Goal: Task Accomplishment & Management: Use online tool/utility

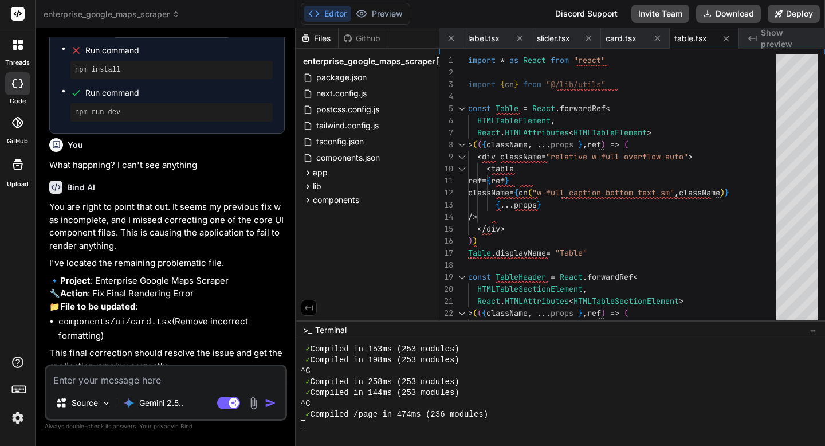
scroll to position [3077, 0]
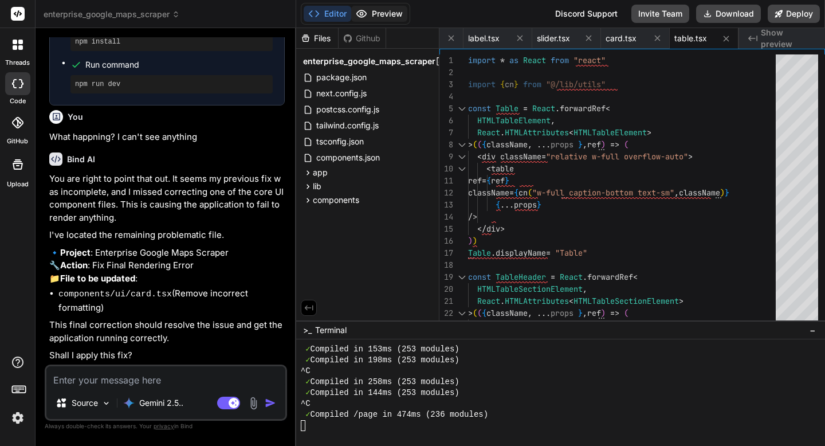
click at [381, 15] on button "Preview" at bounding box center [379, 14] width 56 height 16
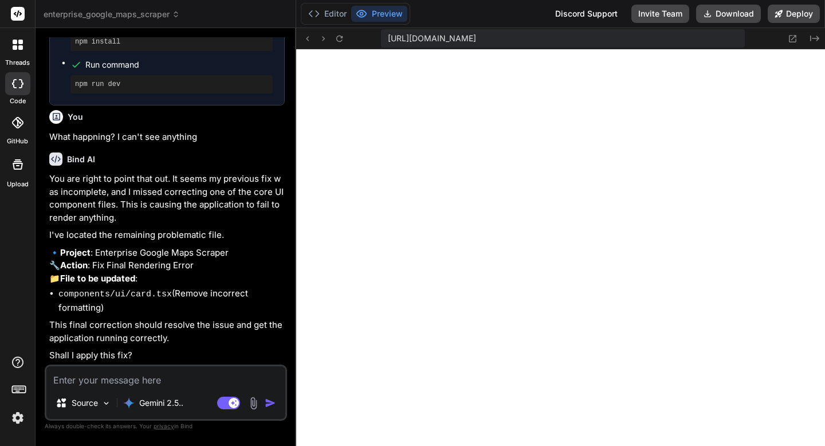
click at [142, 379] on textarea at bounding box center [165, 376] width 239 height 21
type textarea "y"
type textarea "x"
type textarea "ye"
type textarea "x"
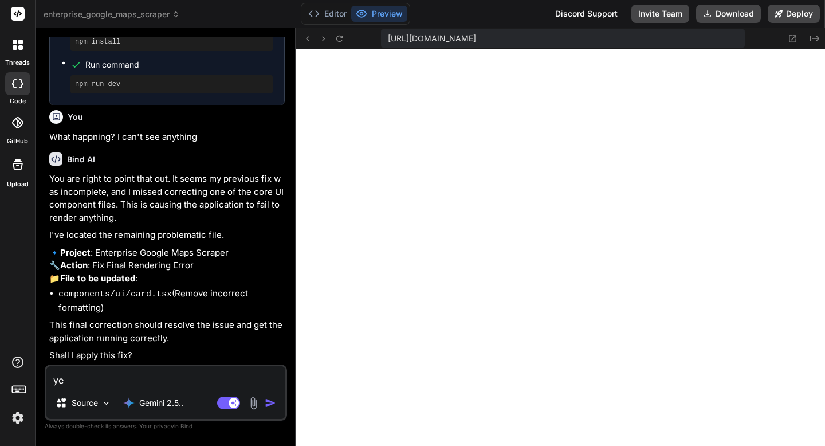
type textarea "yes"
type textarea "x"
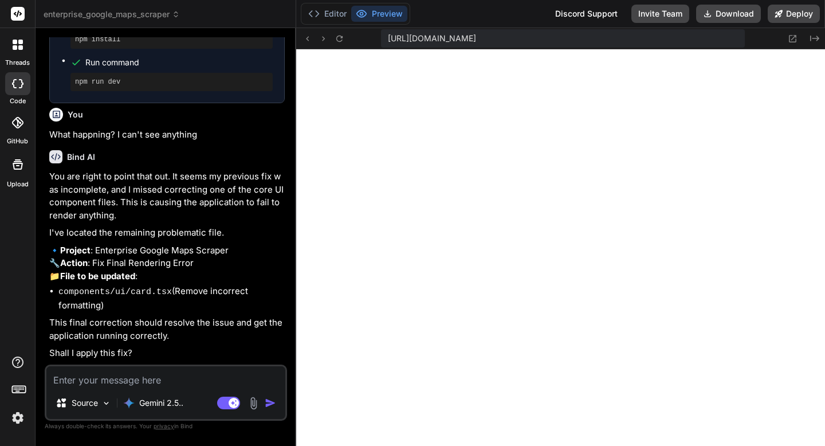
scroll to position [3196, 0]
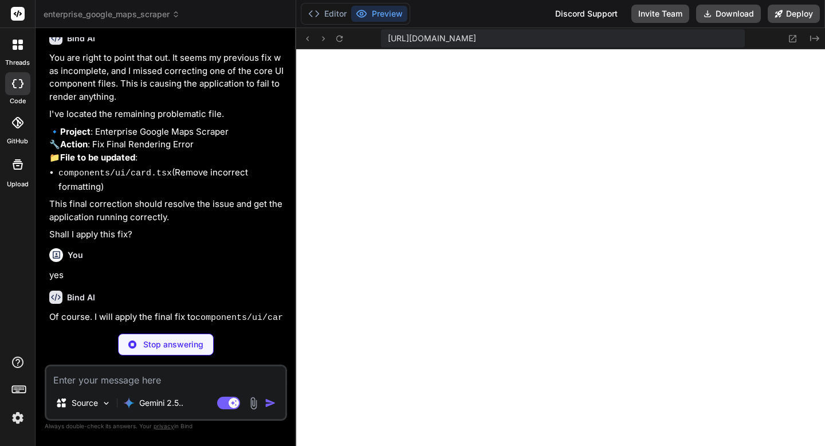
type textarea "x"
type textarea "CardDescription, CardContent }"
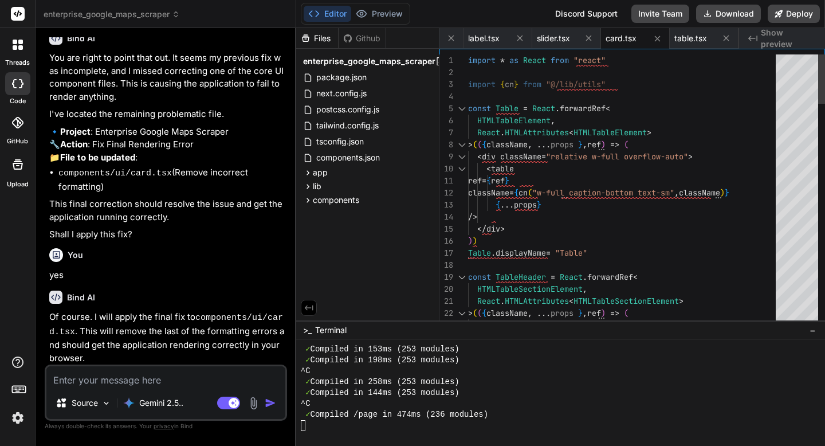
type textarea "x"
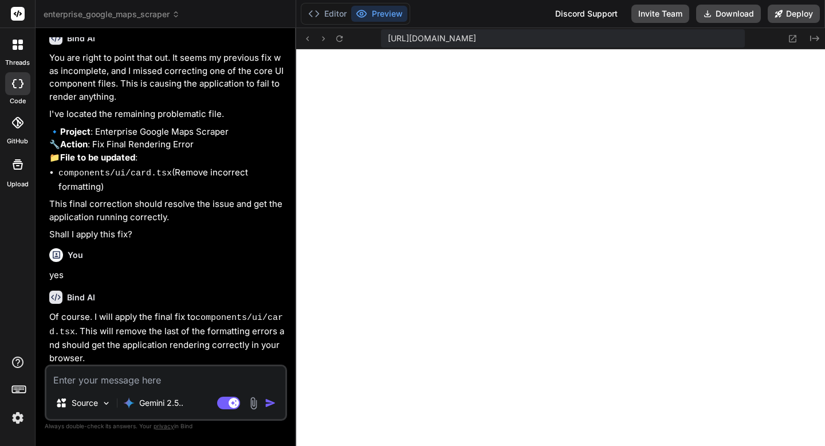
scroll to position [3315, 0]
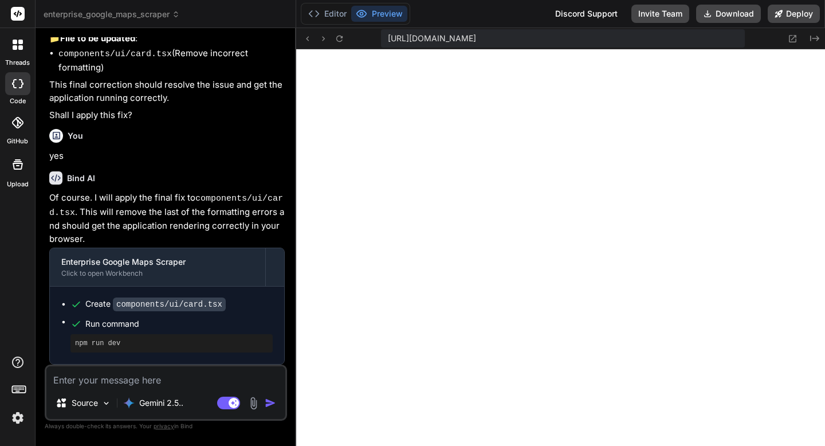
click at [328, 16] on button "Editor" at bounding box center [328, 14] width 48 height 16
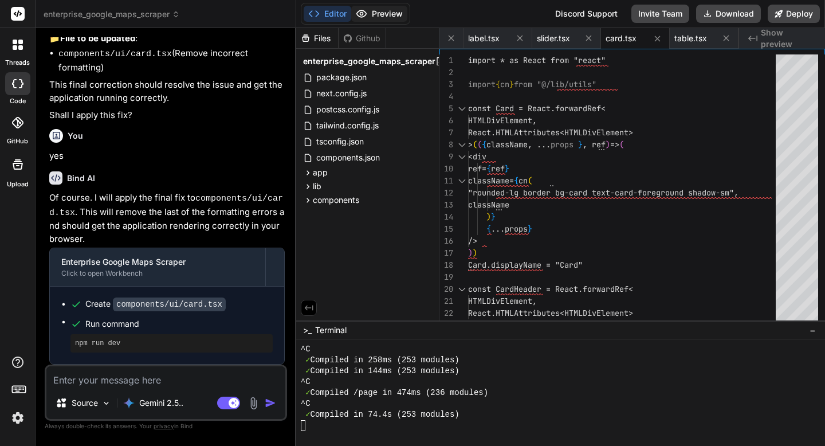
scroll to position [1774, 0]
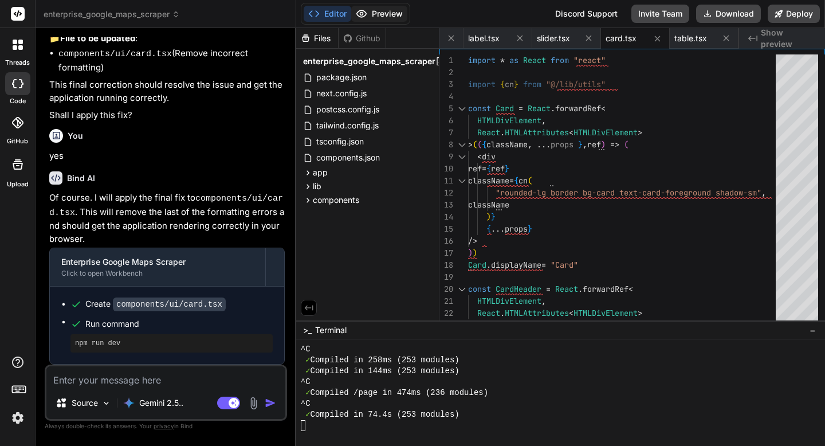
click at [368, 14] on button "Preview" at bounding box center [379, 14] width 56 height 16
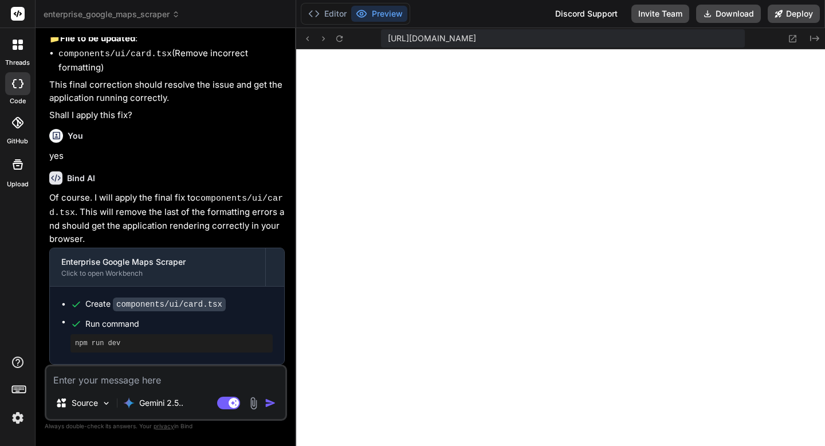
scroll to position [1796, 0]
click at [344, 41] on icon at bounding box center [339, 39] width 10 height 10
click at [146, 381] on textarea at bounding box center [165, 376] width 239 height 21
paste textarea "Failed to compile ./node_modules/undici/lib/web/fetch/util.js Module parse fail…"
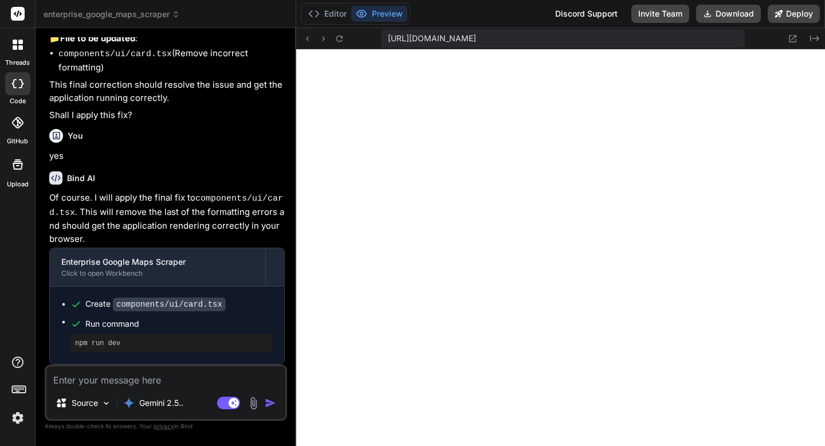
type textarea "Failed to compile ./node_modules/undici/lib/web/fetch/util.js Module parse fail…"
type textarea "x"
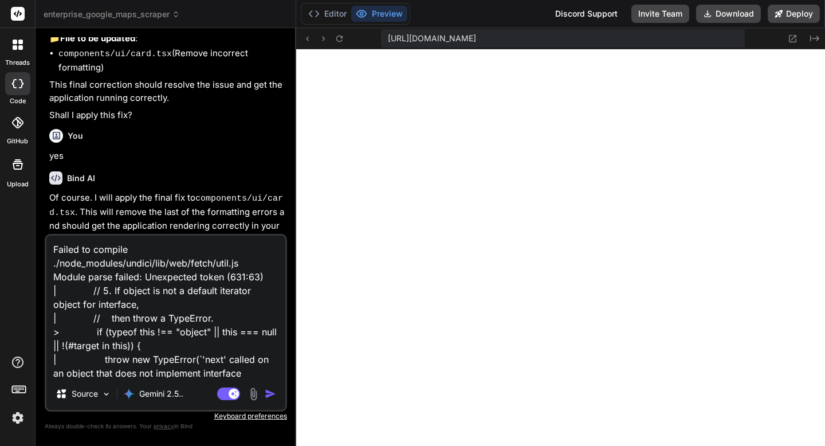
scroll to position [152, 0]
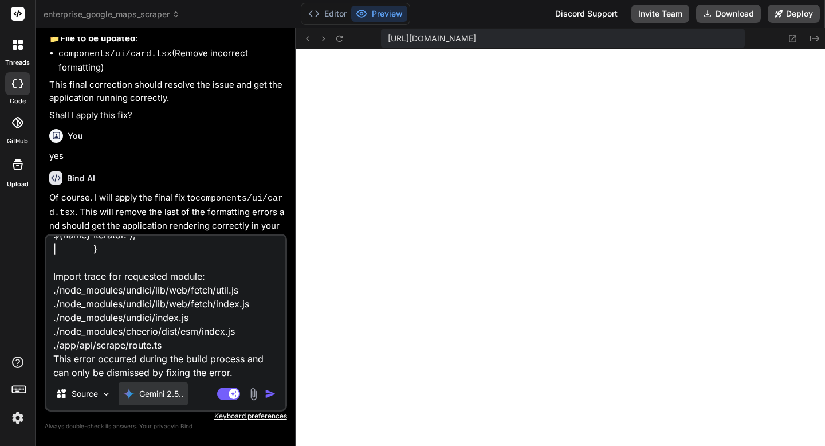
type textarea "Failed to compile ./node_modules/undici/lib/web/fetch/util.js Module parse fail…"
click at [146, 391] on p "Gemini 2.5.." at bounding box center [161, 393] width 44 height 11
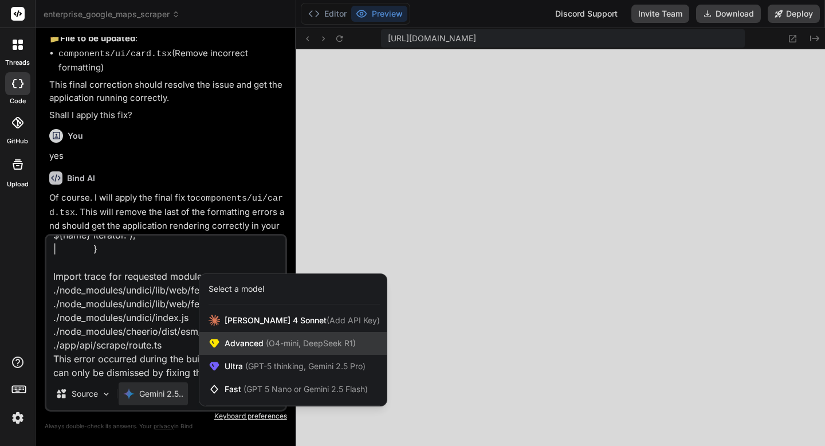
click at [229, 344] on span "Advanced (O4-mini, DeepSeek R1)" at bounding box center [290, 342] width 131 height 11
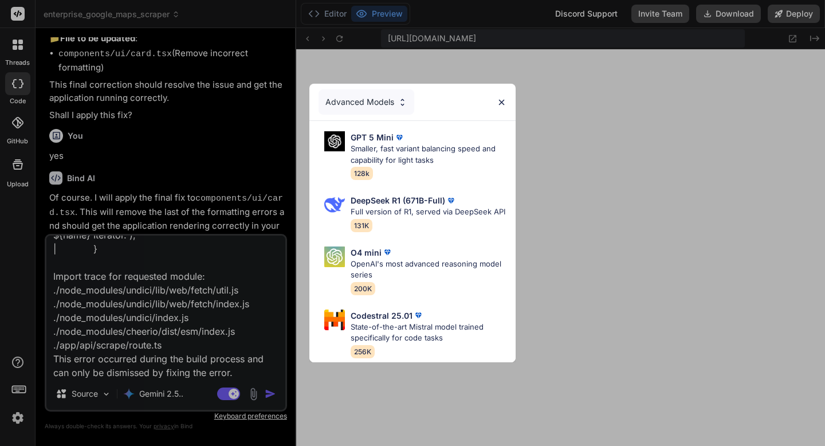
click at [163, 389] on div "Advanced Models GPT 5 Mini Smaller, fast variant balancing speed and capability…" at bounding box center [412, 223] width 825 height 446
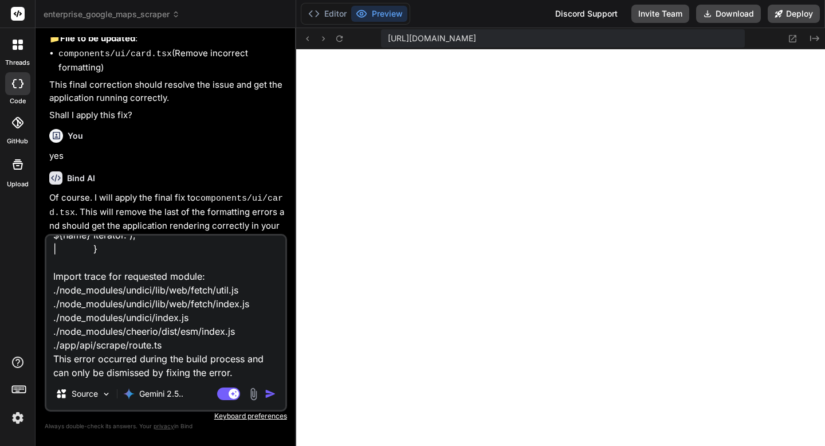
click at [163, 389] on p "Gemini 2.5.." at bounding box center [161, 393] width 44 height 11
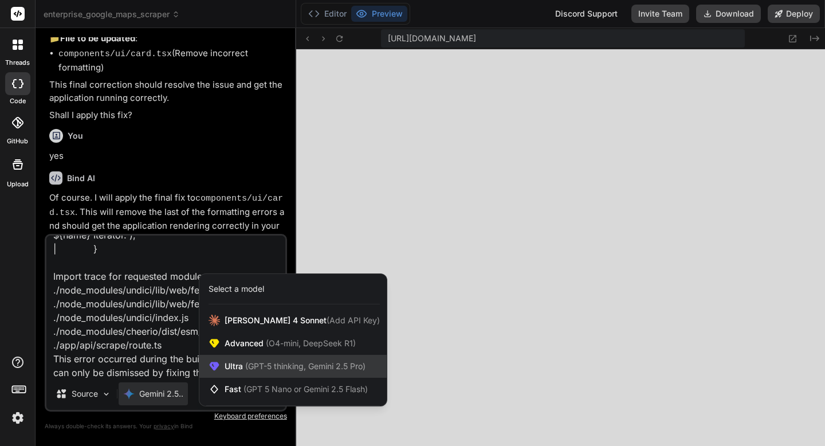
click at [238, 369] on span "Ultra (GPT-5 thinking, Gemini 2.5 Pro)" at bounding box center [295, 365] width 141 height 11
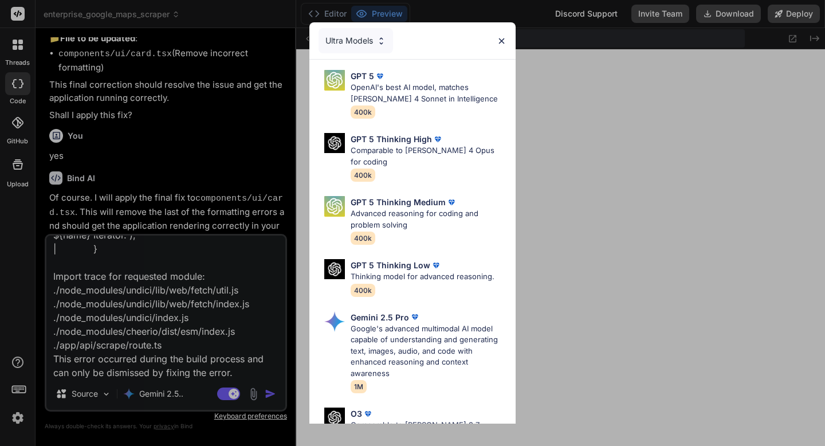
click at [166, 388] on div "Ultra Models GPT 5 OpenAI's best AI model, matches Claude 4 Sonnet in Intellige…" at bounding box center [412, 223] width 825 height 446
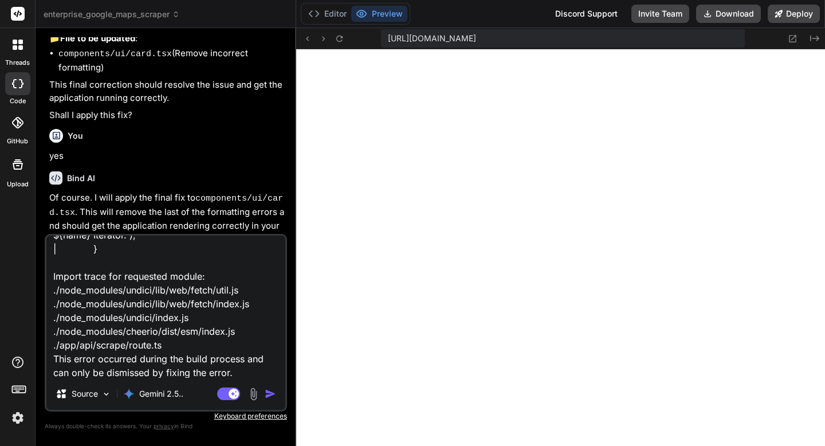
click at [166, 388] on p "Gemini 2.5.." at bounding box center [161, 393] width 44 height 11
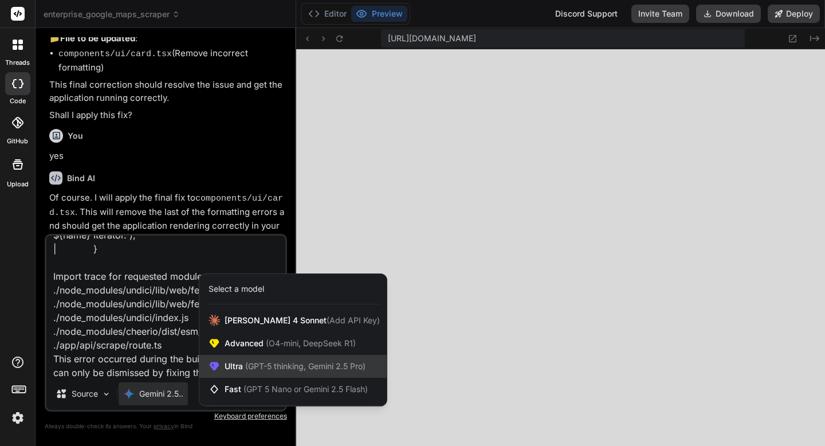
click at [233, 368] on span "Ultra (GPT-5 thinking, Gemini 2.5 Pro)" at bounding box center [295, 365] width 141 height 11
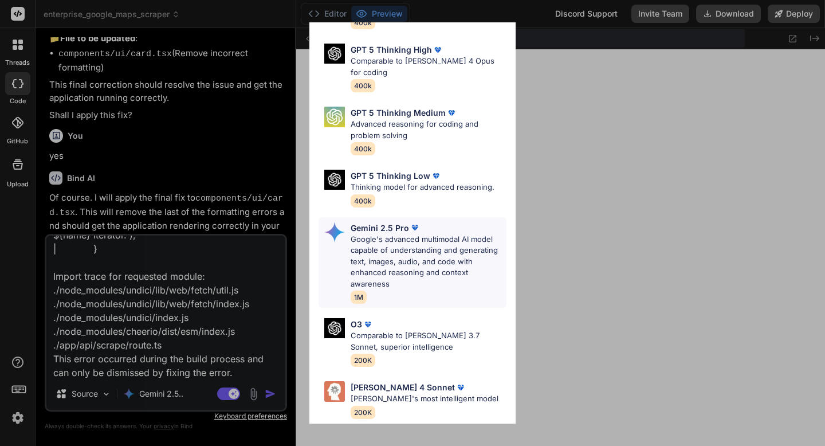
scroll to position [118, 0]
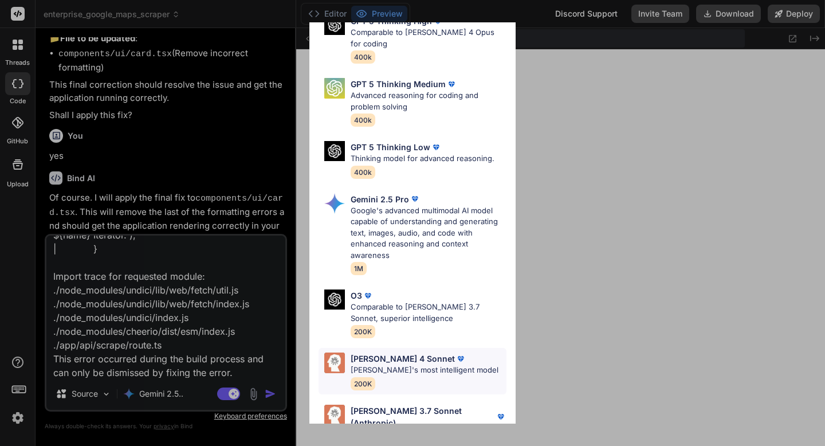
click at [421, 364] on p "Claude's most intelligent model" at bounding box center [425, 369] width 148 height 11
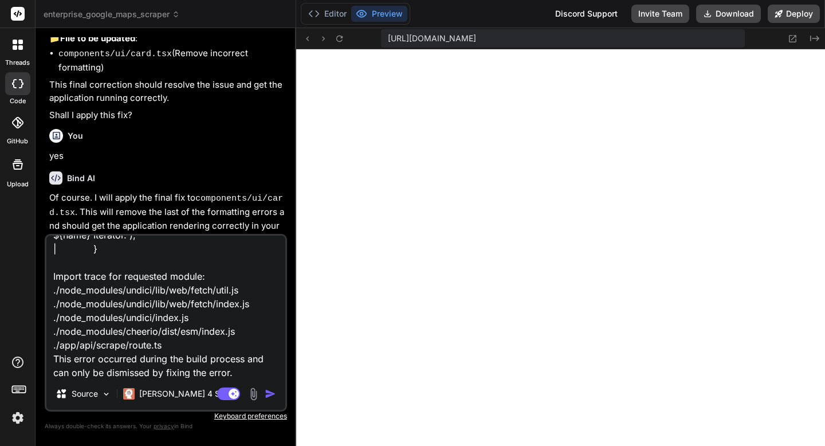
click at [268, 395] on img "button" at bounding box center [270, 393] width 11 height 11
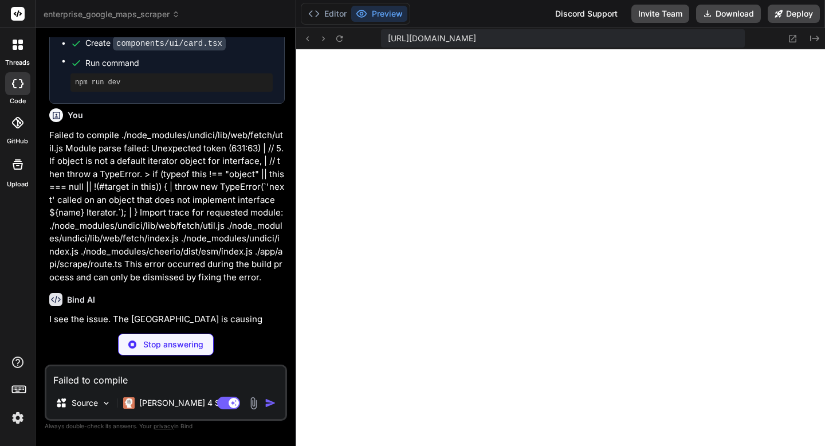
scroll to position [3576, 0]
type textarea "x"
type textarea ""eslint-config-next": "13.5.1", "postcss": "^8", "tailwindcss": "^3.3.0", "type…"
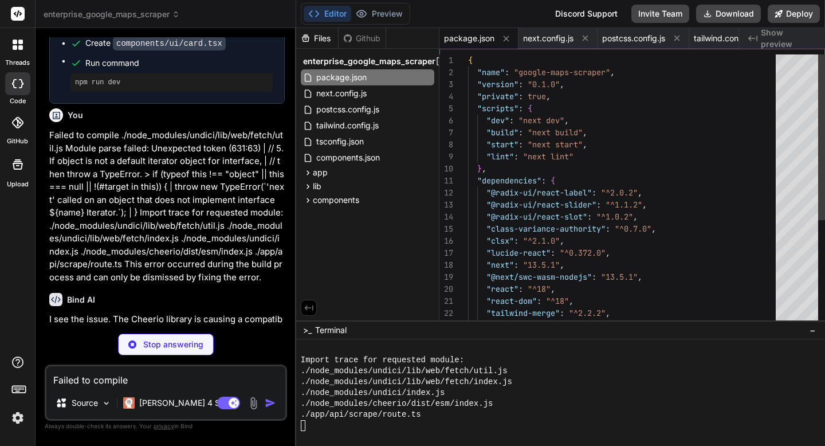
scroll to position [36, 0]
type textarea "x"
type textarea "occurred.' }, { status: 500 }); } }"
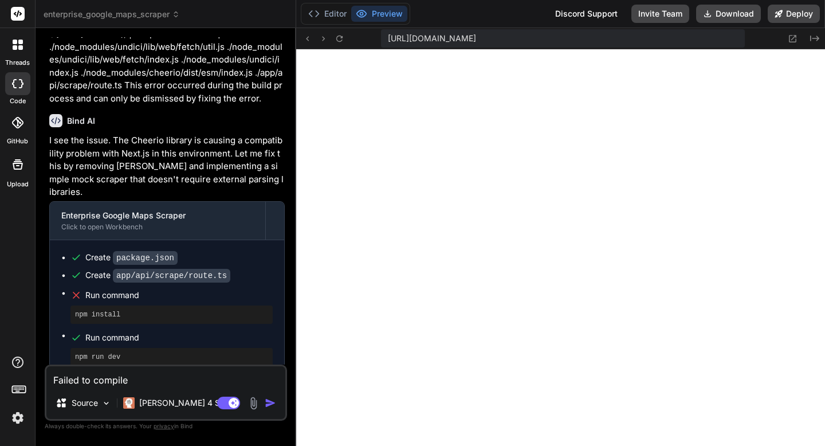
scroll to position [2166, 0]
click at [179, 397] on p "[PERSON_NAME] 4 S.." at bounding box center [181, 402] width 85 height 11
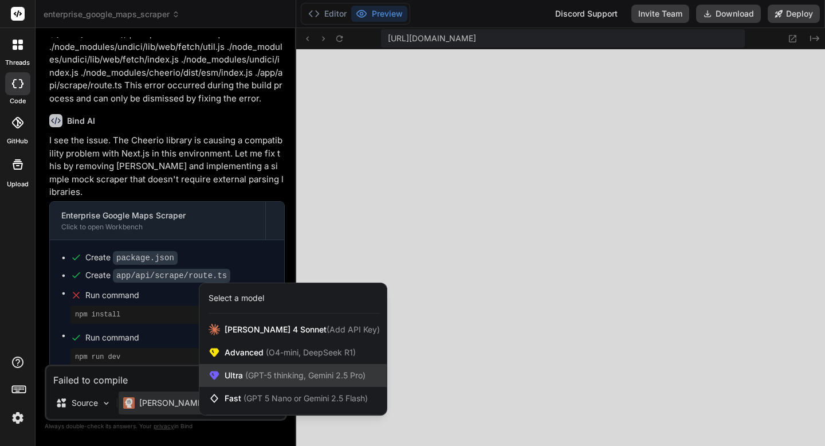
click at [246, 380] on span "Ultra (GPT-5 thinking, Gemini 2.5 Pro)" at bounding box center [295, 374] width 141 height 11
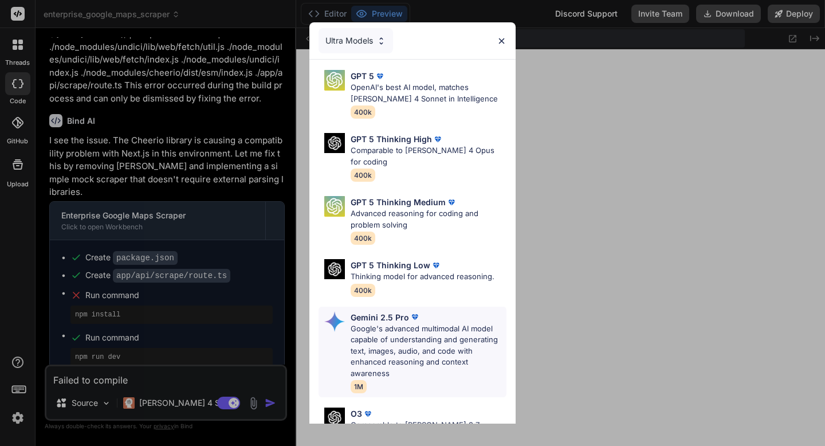
click at [351, 323] on p "Google's advanced multimodal AI model capable of understanding and generating t…" at bounding box center [429, 351] width 156 height 56
type textarea "x"
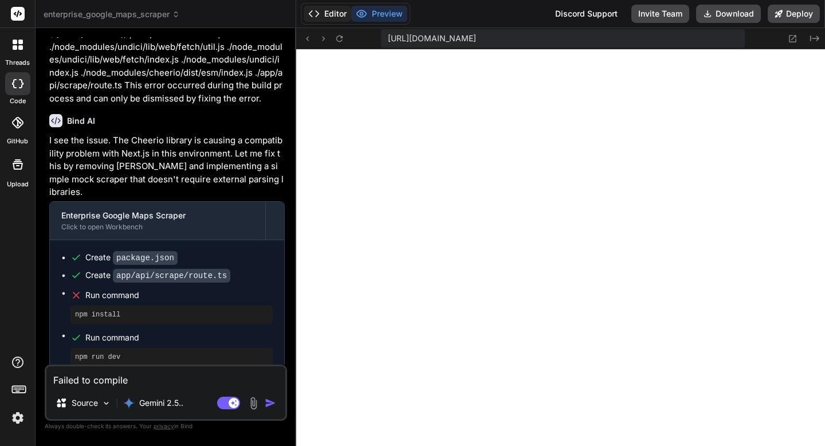
click at [327, 10] on button "Editor" at bounding box center [328, 14] width 48 height 16
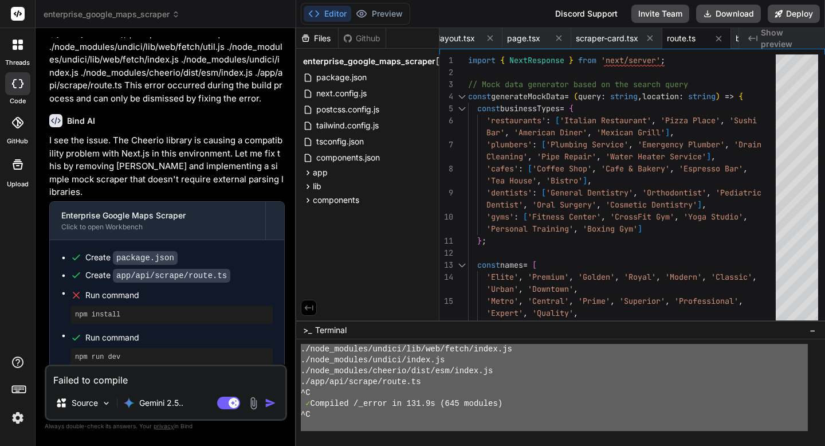
drag, startPoint x: 305, startPoint y: 392, endPoint x: 359, endPoint y: 445, distance: 75.7
click at [84, 381] on textarea "Failed to compile ./node_modules/undici/lib/web/fetch/util.js Module parse fail…" at bounding box center [165, 376] width 239 height 21
paste textarea "X ./node_modules/undici/lib/web/fetch/util.js Module parse failed: Unexpected t…"
type textarea "X ./node_modules/undici/lib/web/fetch/util.js Module parse failed: Unexpected t…"
type textarea "x"
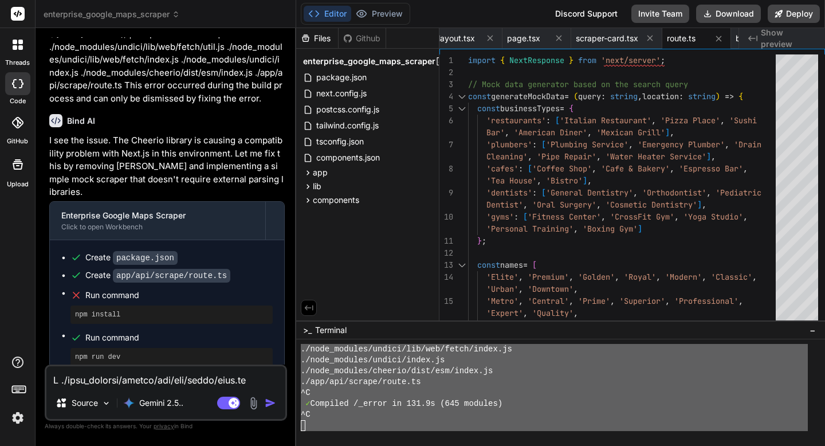
scroll to position [413, 0]
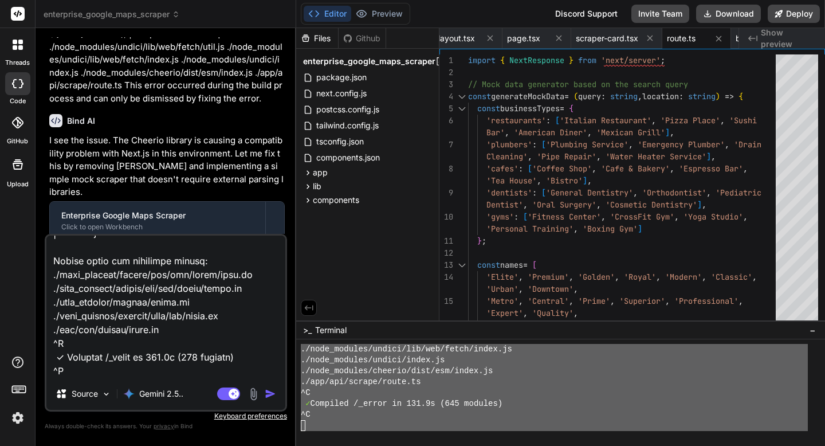
type textarea "X ./node_modules/undici/lib/web/fetch/util.js Module parse failed: Unexpected t…"
click at [268, 395] on img "button" at bounding box center [270, 393] width 11 height 11
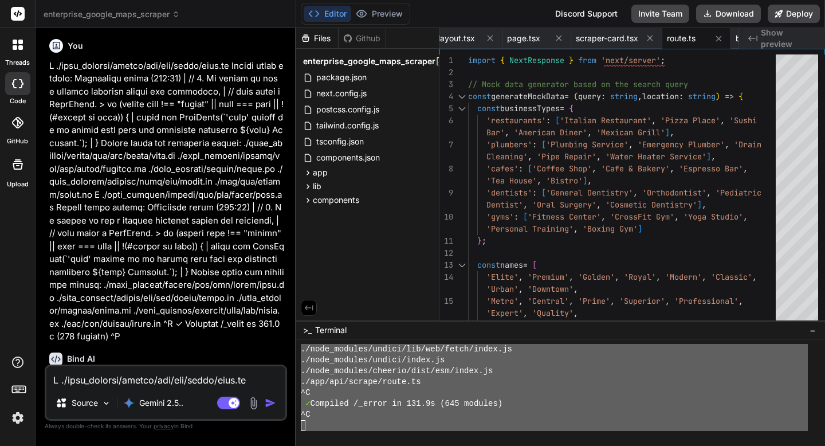
scroll to position [4131, 0]
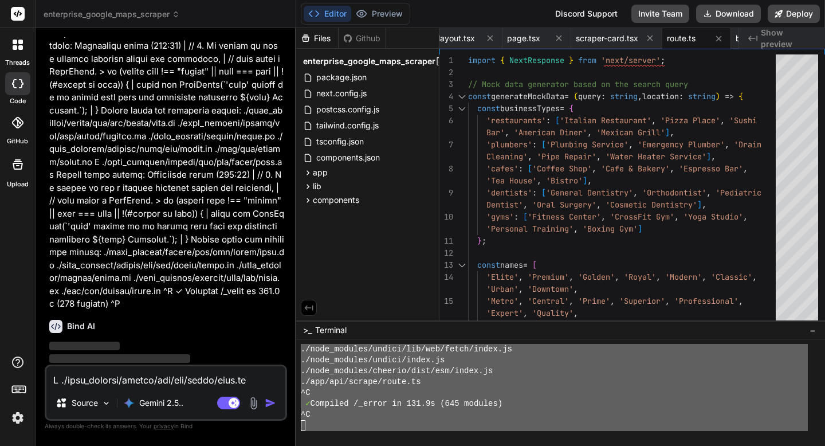
type textarea "x"
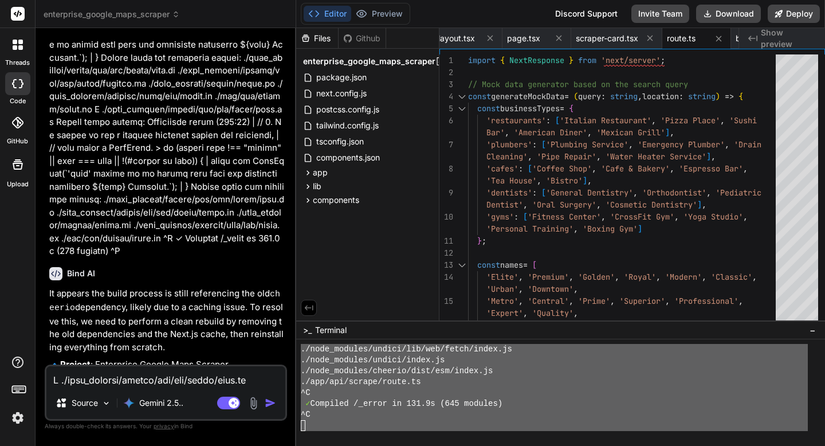
scroll to position [4286, 0]
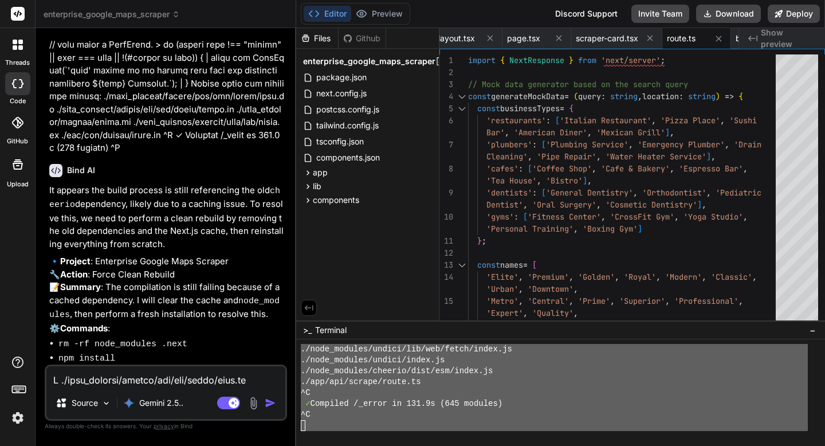
click at [89, 199] on p "It appears the build process is still referencing the old cheerio dependency, l…" at bounding box center [166, 217] width 235 height 67
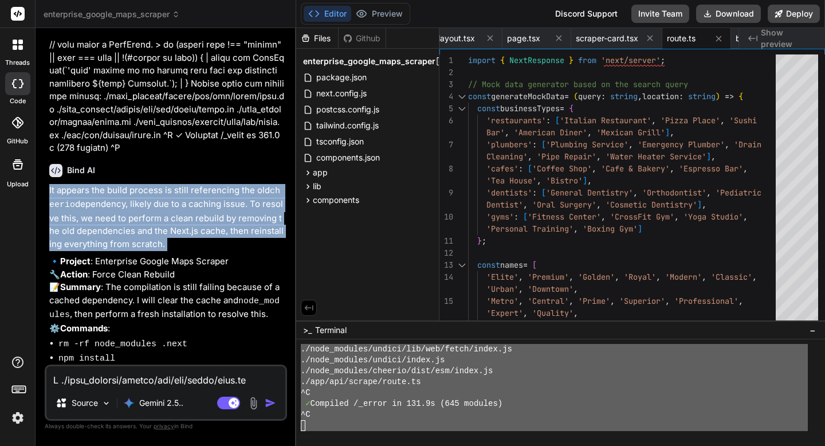
click at [89, 199] on p "It appears the build process is still referencing the old cheerio dependency, l…" at bounding box center [166, 217] width 235 height 67
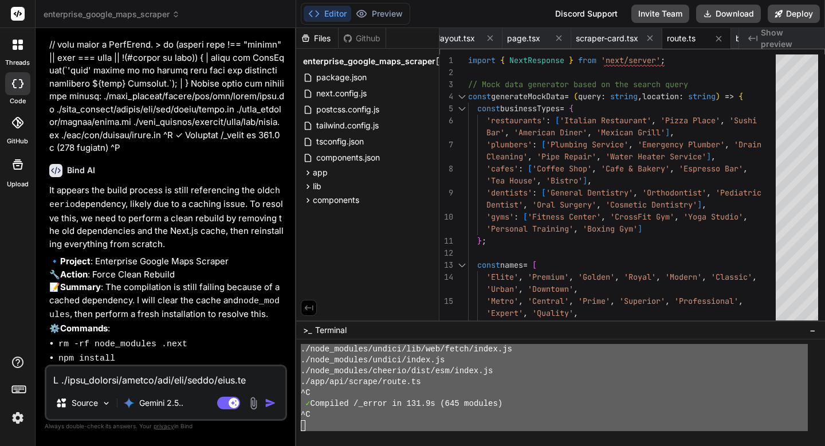
click at [131, 375] on textarea at bounding box center [165, 376] width 239 height 21
type textarea "y"
type textarea "x"
type textarea "ye"
type textarea "x"
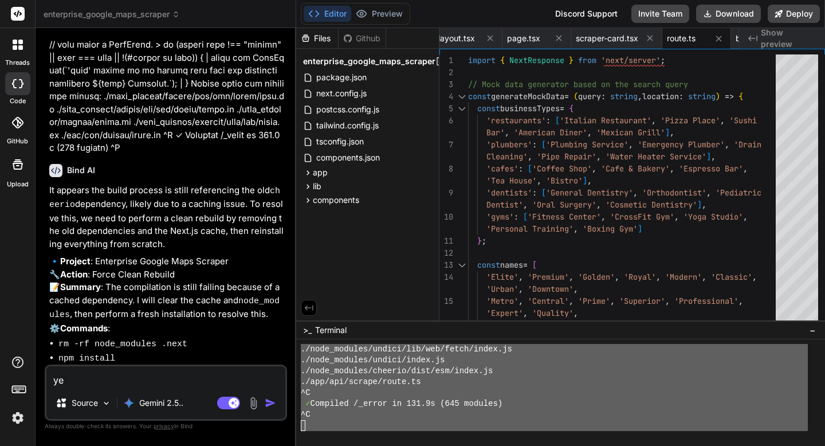
type textarea "yes"
type textarea "x"
type textarea "yes!"
type textarea "x"
type textarea "yes!"
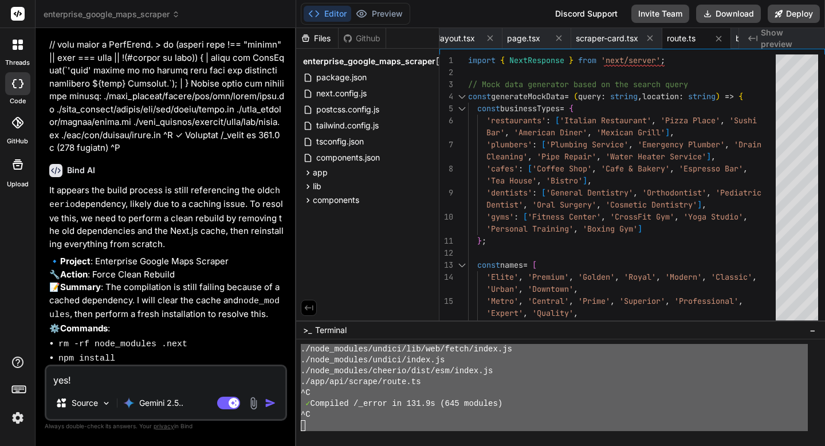
type textarea "x"
type textarea "yes! P"
type textarea "x"
type textarea "yes! Pl"
type textarea "x"
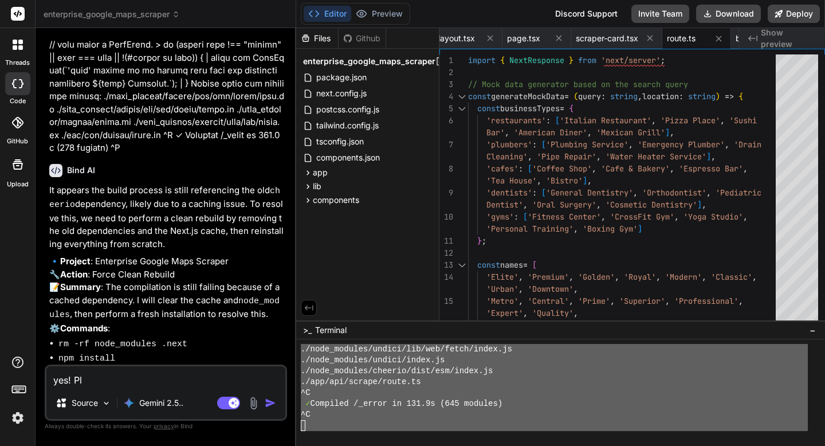
type textarea "yes! Ple"
type textarea "x"
type textarea "yes! Plea"
type textarea "x"
type textarea "yes! Pleas"
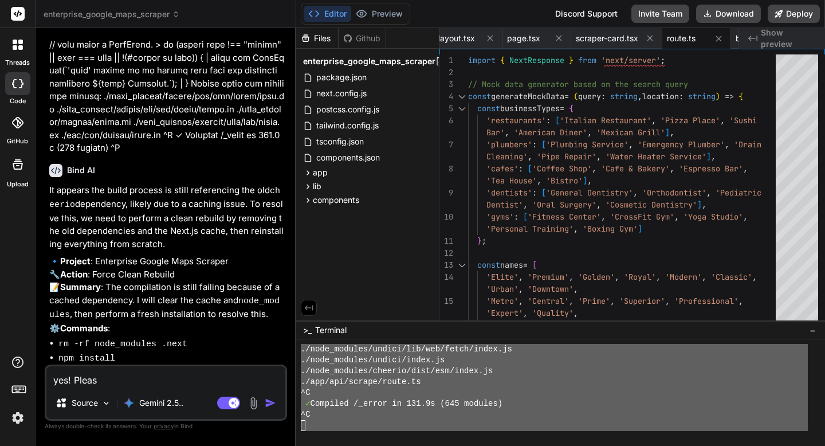
type textarea "x"
type textarea "yes! Please"
type textarea "x"
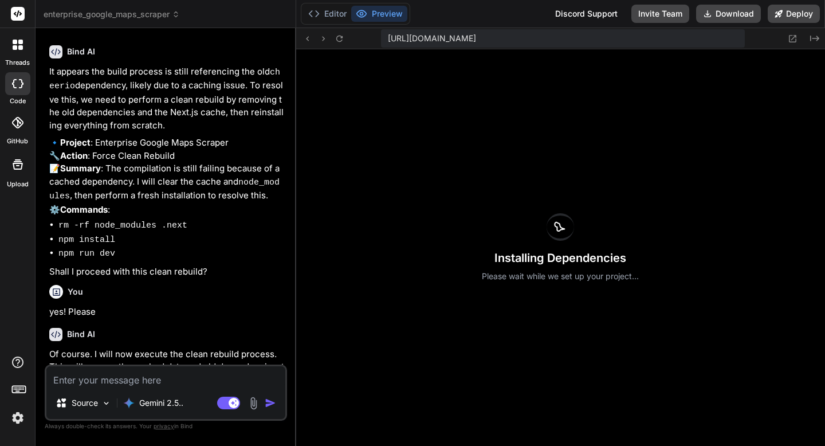
scroll to position [4579, 0]
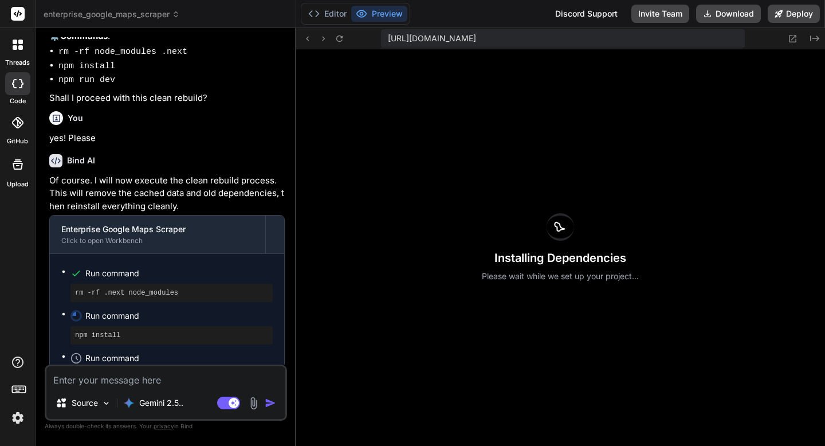
type textarea "x"
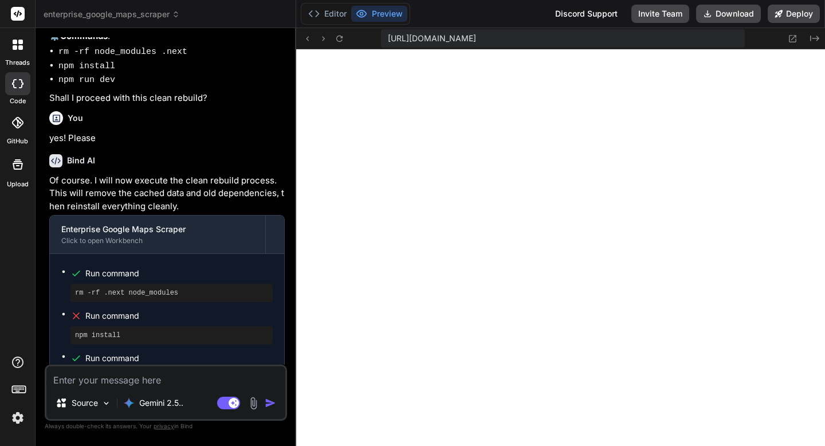
scroll to position [2198, 0]
click at [316, 12] on icon at bounding box center [313, 13] width 11 height 11
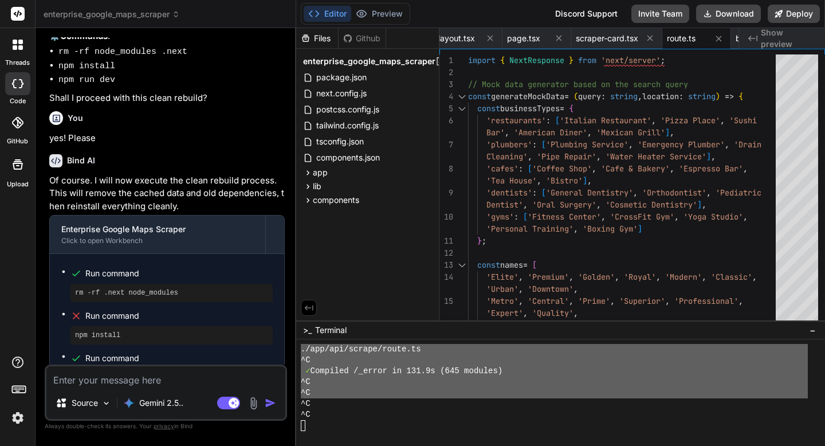
click at [389, 393] on div "^C" at bounding box center [554, 392] width 507 height 11
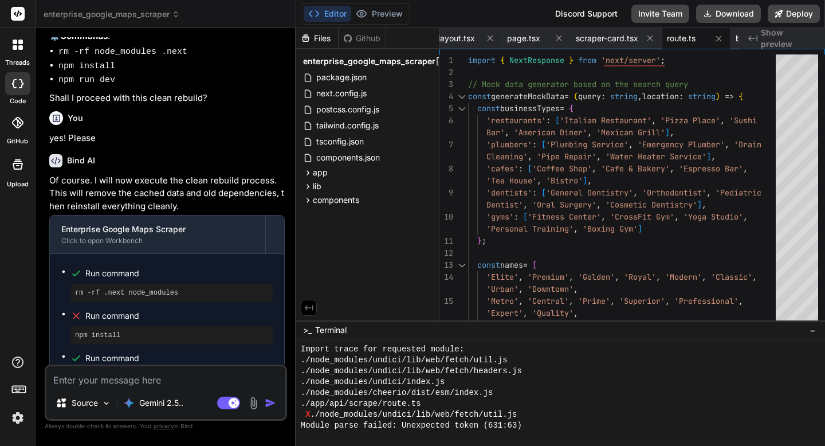
scroll to position [1984, 0]
click at [368, 11] on button "Preview" at bounding box center [379, 14] width 56 height 16
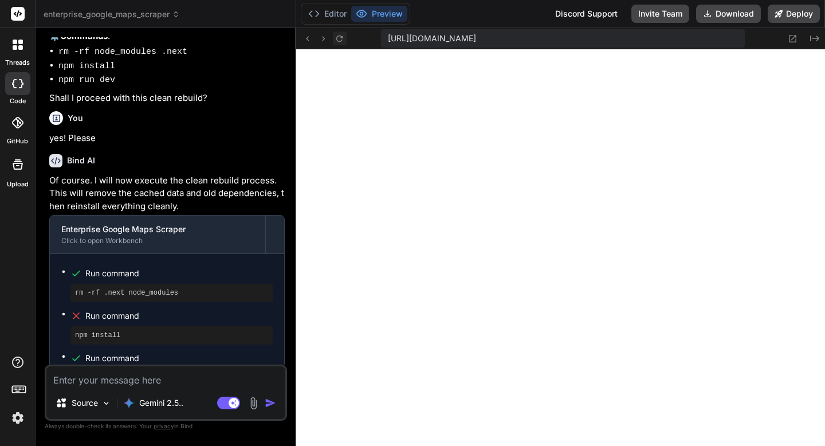
click at [337, 38] on icon at bounding box center [339, 39] width 10 height 10
click at [168, 376] on textarea at bounding box center [165, 376] width 239 height 21
click at [168, 381] on textarea at bounding box center [165, 376] width 239 height 21
type textarea "I"
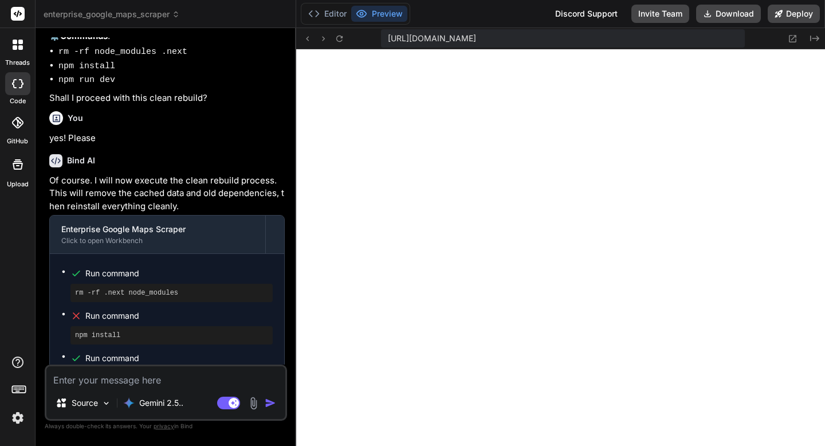
type textarea "x"
type textarea "I"
type textarea "x"
type textarea "I n"
type textarea "x"
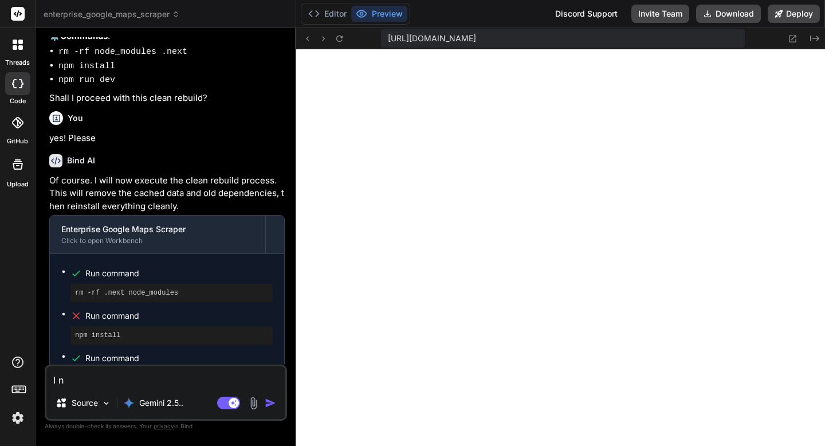
type textarea "I ne"
type textarea "x"
type textarea "I nee"
type textarea "x"
type textarea "I need"
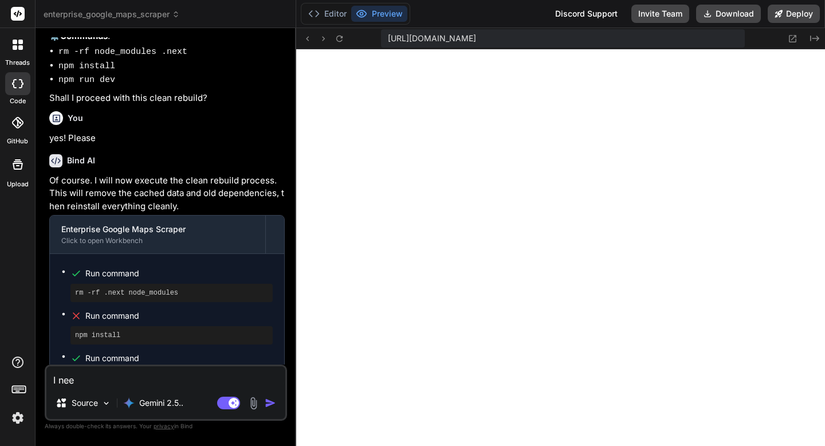
type textarea "x"
type textarea "I need"
type textarea "x"
type textarea "I need t"
type textarea "x"
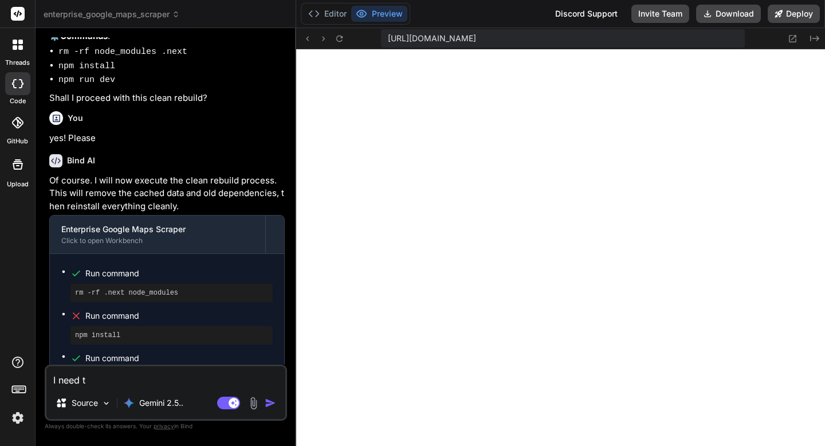
type textarea "I need to"
type textarea "x"
type textarea "I need to"
type textarea "x"
type textarea "I need to m"
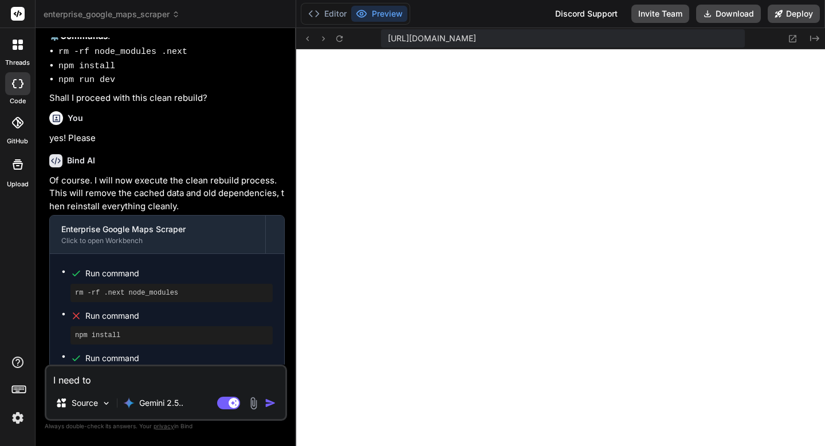
type textarea "x"
type textarea "I need to ma"
type textarea "x"
type textarea "I need to mak"
type textarea "x"
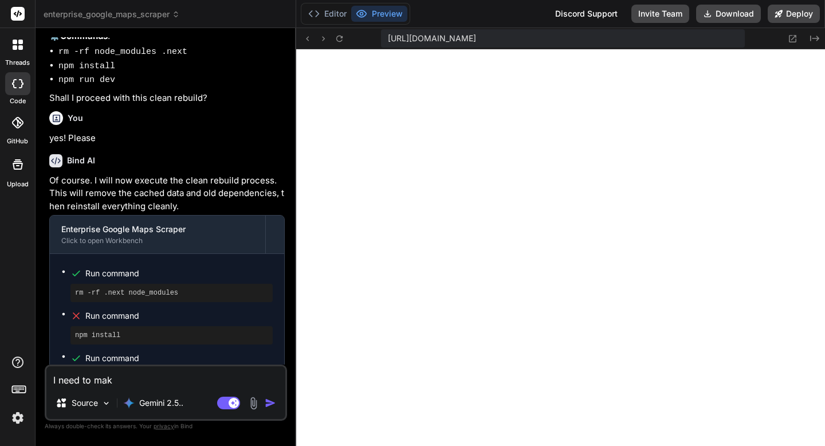
type textarea "I need to make"
type textarea "x"
type textarea "I need to make"
type textarea "x"
type textarea "I need to make s"
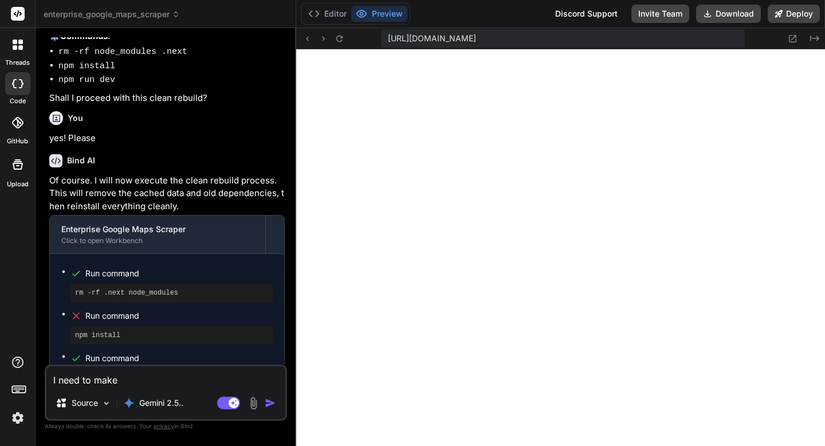
type textarea "x"
type textarea "I need to make su"
type textarea "x"
type textarea "I need to make sur"
type textarea "x"
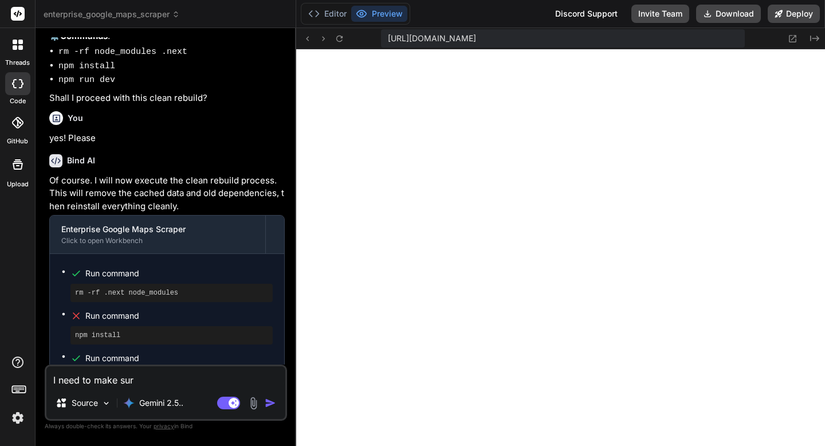
type textarea "I need to make sure"
type textarea "x"
type textarea "I need to make sure"
type textarea "x"
type textarea "I need to make sure t"
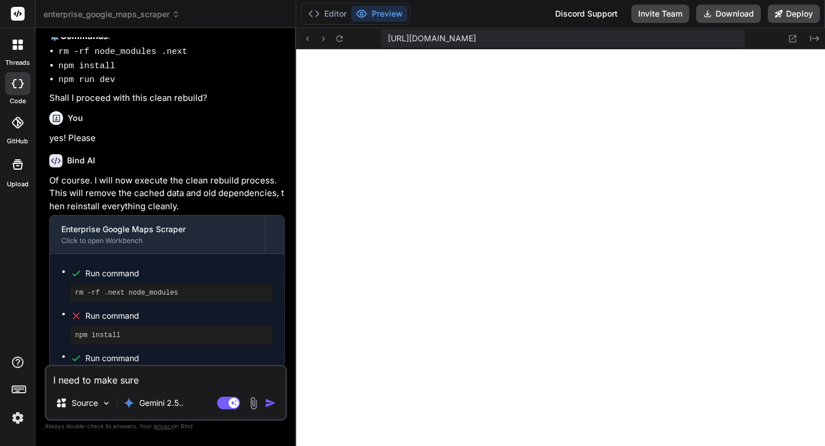
type textarea "x"
type textarea "I need to make sure th"
type textarea "x"
type textarea "I need to make sure tha"
type textarea "x"
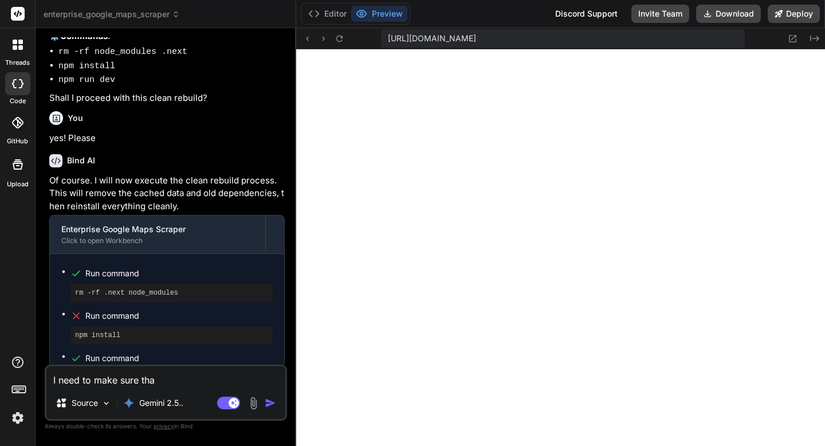
type textarea "I need to make sure that"
type textarea "x"
type textarea "I need to make sure thate"
type textarea "x"
type textarea "I need to make sure that"
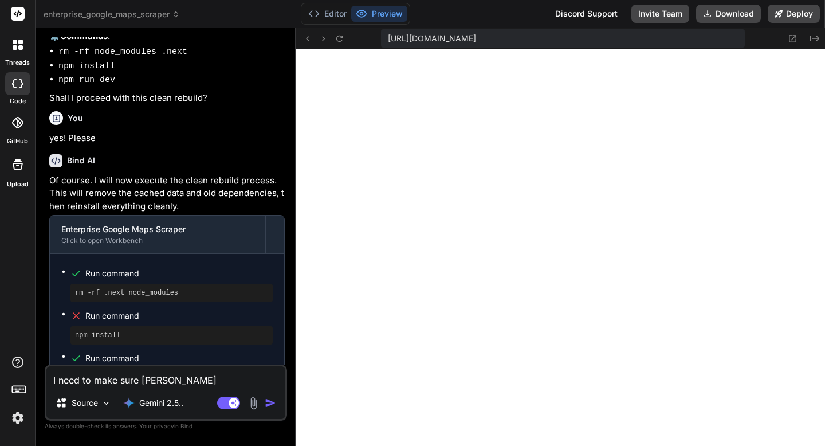
type textarea "x"
type textarea "I need to make sure that"
type textarea "x"
type textarea "I need to make sure that I"
type textarea "x"
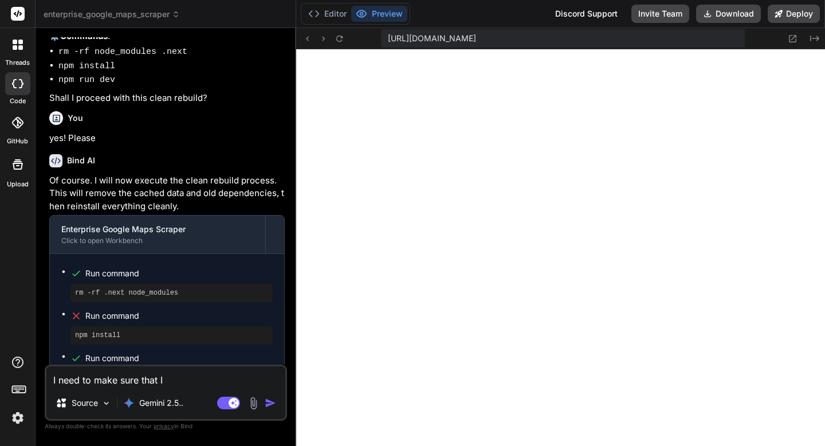
type textarea "I need to make sure that I"
type textarea "x"
type textarea "I need to make sure that I c"
type textarea "x"
type textarea "I need to make sure that I ca"
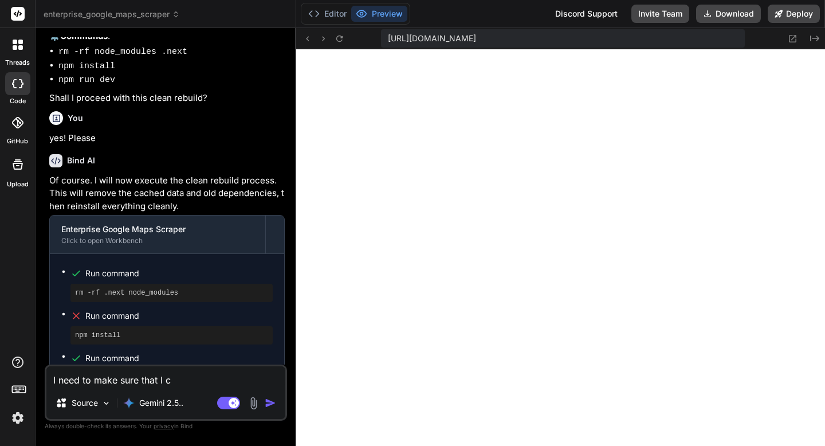
type textarea "x"
type textarea "I need to make sure that I can"
type textarea "x"
type textarea "I need to make sure that I can"
type textarea "x"
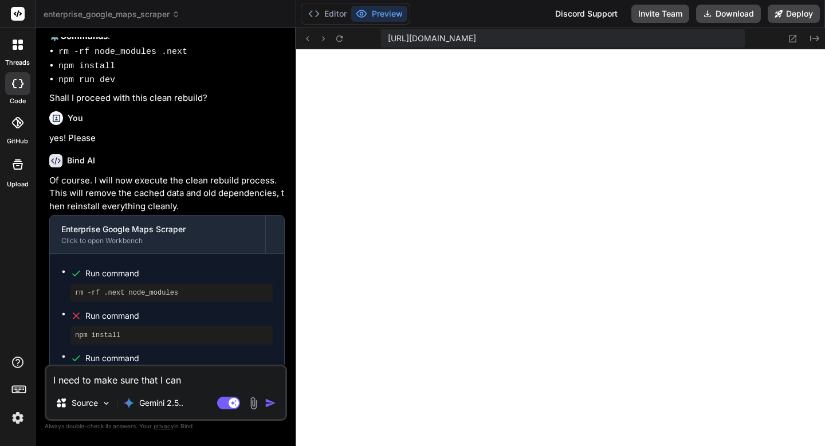
type textarea "I need to make sure that I can s"
type textarea "x"
type textarea "I need to make sure that I can sc"
type textarea "x"
type textarea "I need to make sure that I can scr"
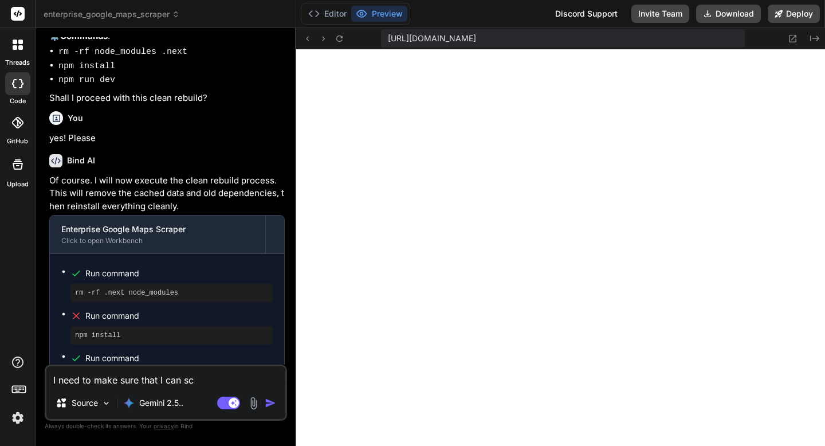
type textarea "x"
type textarea "I need to make sure that I can scra"
type textarea "x"
type textarea "I need to make sure that I can scrap"
type textarea "x"
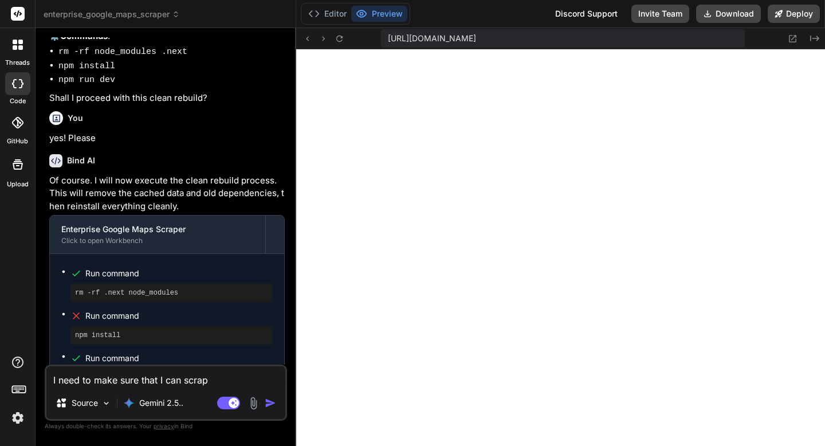
type textarea "I need to make sure that I can scrape"
type textarea "x"
type textarea "I need to make sure that I can scrape t"
type textarea "x"
type textarea "I need to make sure that I can scrape th"
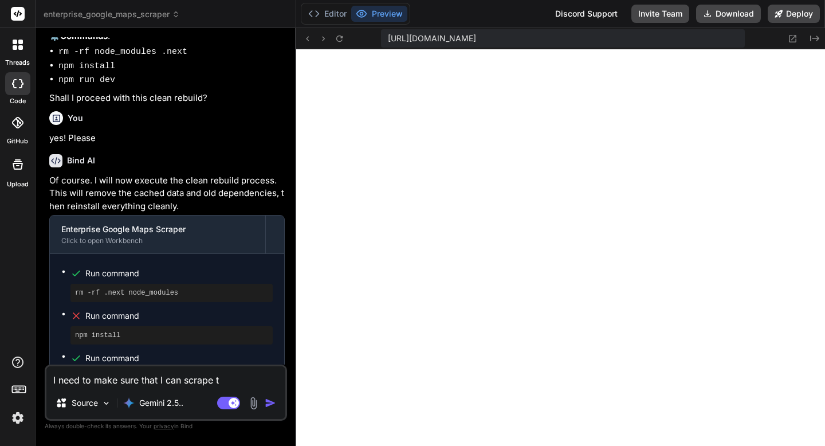
type textarea "x"
type textarea "I need to make sure that I can scrape the"
type textarea "x"
type textarea "I need to make sure that I can scrape thes"
type textarea "x"
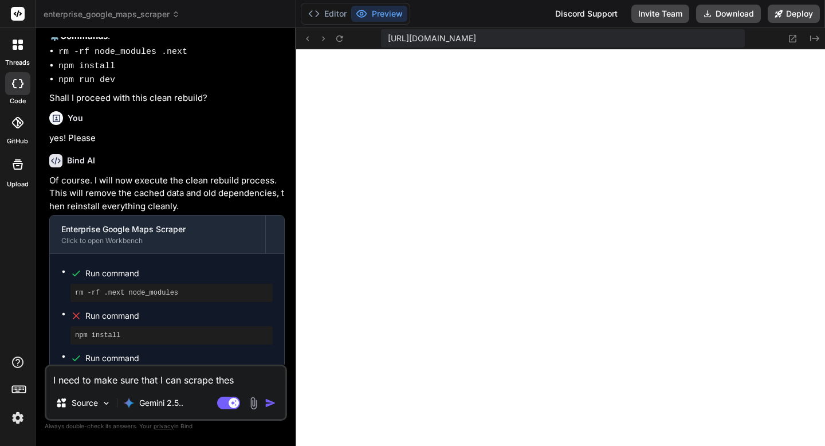
type textarea "I need to make sure that I can scrape these"
type textarea "x"
type textarea "I need to make sure that I can scrape these"
type textarea "x"
type textarea "I need to make sure that I can scrape these d"
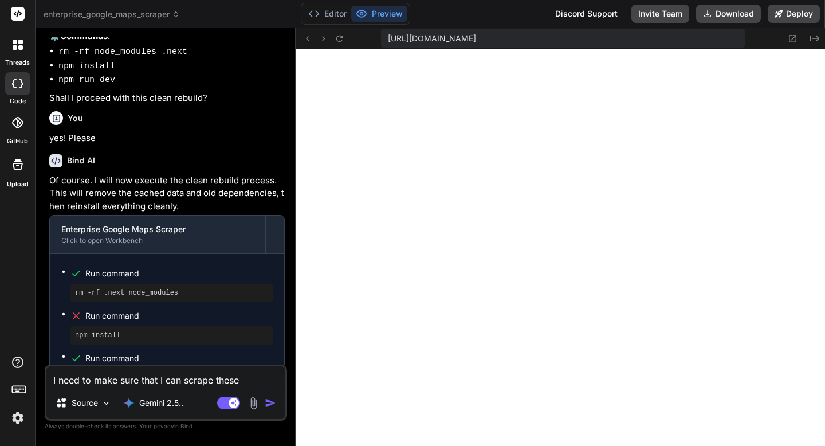
type textarea "x"
type textarea "I need to make sure that I can scrape these da"
type textarea "x"
type textarea "I need to make sure that I can scrape these dat"
type textarea "x"
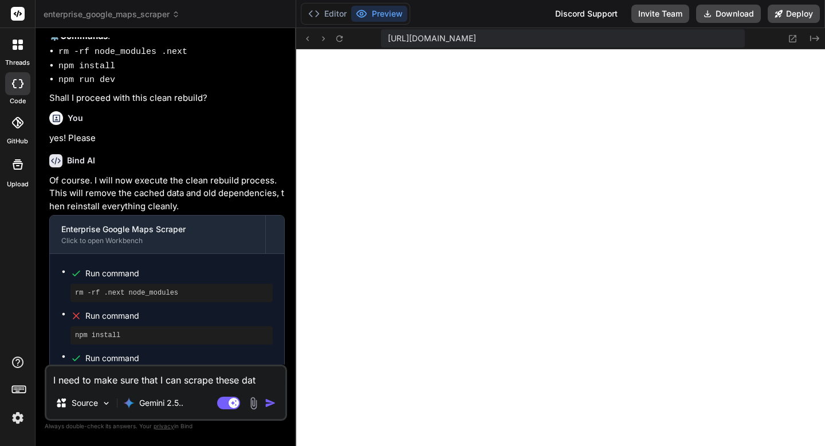
type textarea "I need to make sure that I can scrape these date"
type textarea "x"
type textarea "I need to make sure that I can scrape these date:"
type textarea "x"
type textarea "I need to make sure that I can scrape these date:"
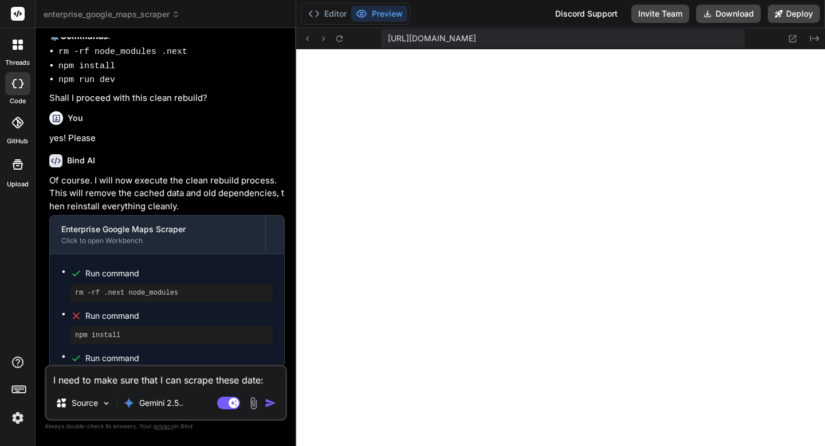
type textarea "x"
paste textarea "Name • Website • Phone Number • Full Address • Reviews • Photos"
type textarea "I need to make sure that I can scrape these date: Name • Website • Phone Number…"
type textarea "x"
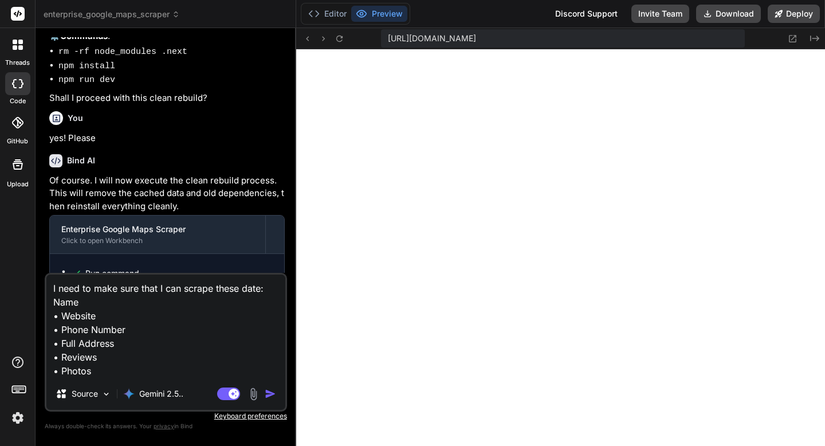
click at [60, 313] on textarea "I need to make sure that I can scrape these date: Name • Website • Phone Number…" at bounding box center [165, 325] width 239 height 103
type textarea "I need to make sure that I can scrape these date: Name •Website • Phone Number …"
type textarea "x"
type textarea "I need to make sure that I can scrape these date: Name Website • Phone Number •…"
type textarea "x"
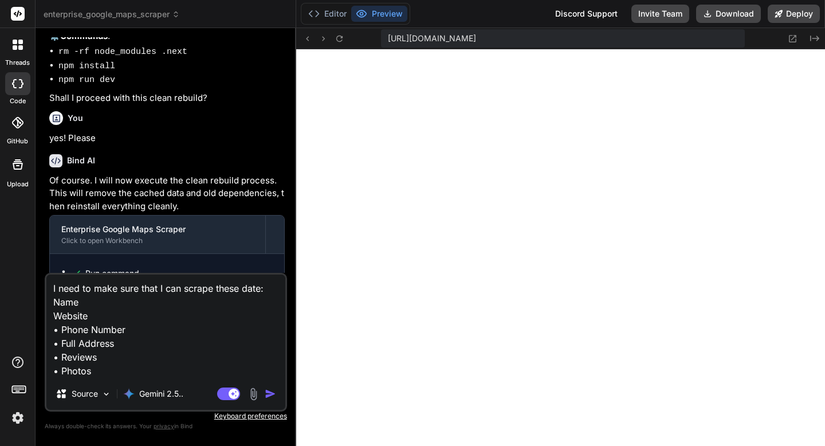
click at [62, 328] on textarea "I need to make sure that I can scrape these date: Name Website • Phone Number •…" at bounding box center [165, 325] width 239 height 103
type textarea "I need to make sure that I can scrape these date: Name Website •Phone Number • …"
type textarea "x"
type textarea "I need to make sure that I can scrape these date: Name Website Phone Number • F…"
type textarea "x"
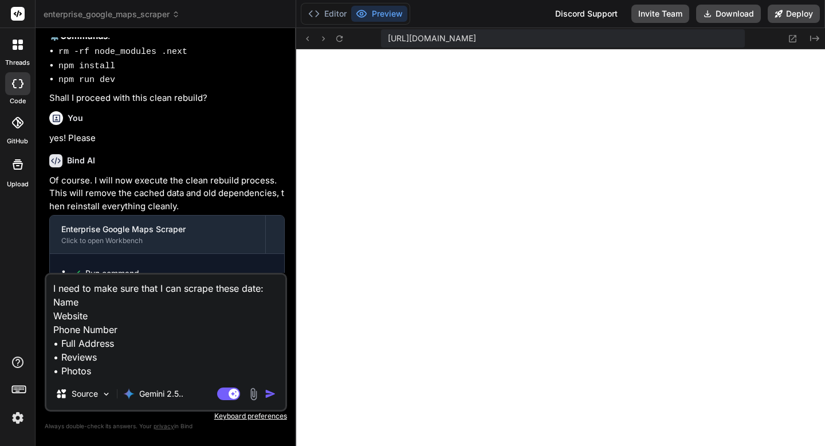
click at [62, 339] on textarea "I need to make sure that I can scrape these date: Name Website Phone Number • F…" at bounding box center [165, 325] width 239 height 103
type textarea "I need to make sure that I can scrape these date: Name Website Phone Number •Fu…"
type textarea "x"
type textarea "I need to make sure that I can scrape these date: Name Website Phone Number Ful…"
type textarea "x"
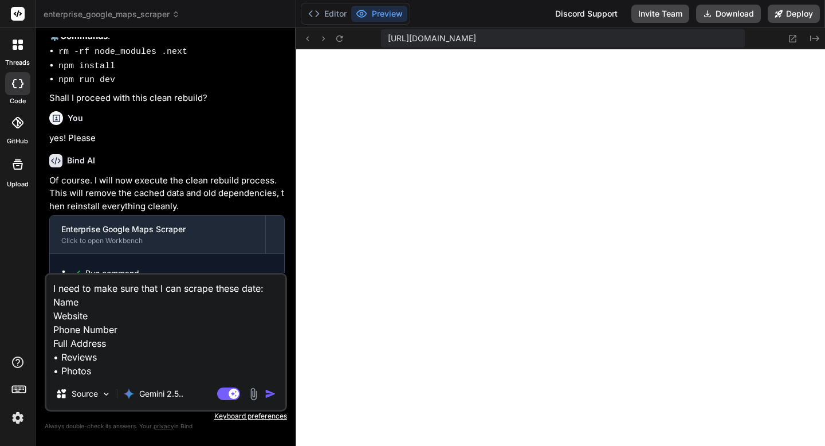
click at [62, 354] on textarea "I need to make sure that I can scrape these date: Name Website Phone Number Ful…" at bounding box center [165, 325] width 239 height 103
type textarea "I need to make sure that I can scrape these date: Name Website Phone Number Ful…"
type textarea "x"
type textarea "I need to make sure that I can scrape these date: Name Website Phone Number Ful…"
type textarea "x"
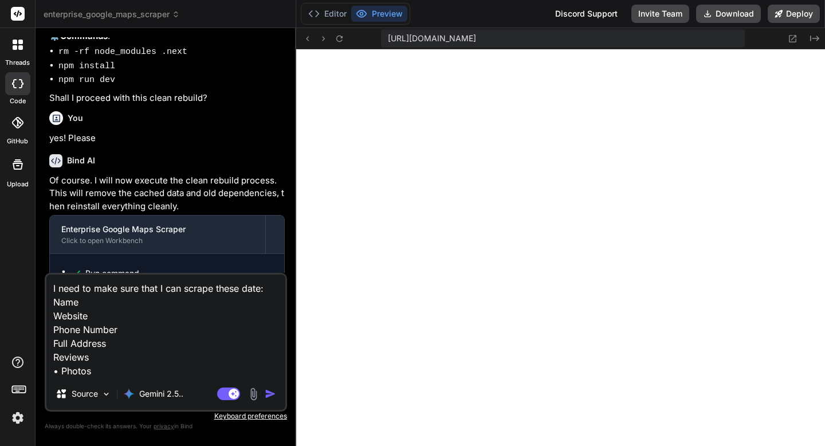
click at [62, 367] on textarea "I need to make sure that I can scrape these date: Name Website Phone Number Ful…" at bounding box center [165, 325] width 239 height 103
type textarea "I need to make sure that I can scrape these date: Name Website Phone Number Ful…"
type textarea "x"
type textarea "I need to make sure that I can scrape these date: Name Website Phone Number Ful…"
type textarea "x"
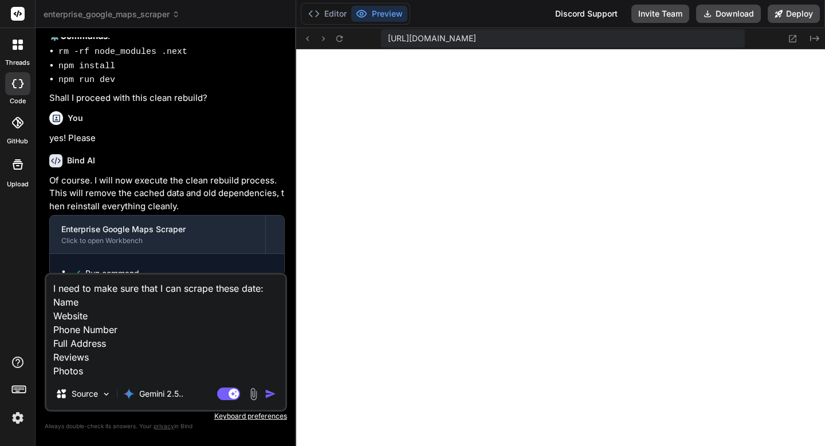
type textarea "I need to make sure that I can scrape these date: Name Website Phone Number Ful…"
click at [267, 393] on img "button" at bounding box center [270, 393] width 11 height 11
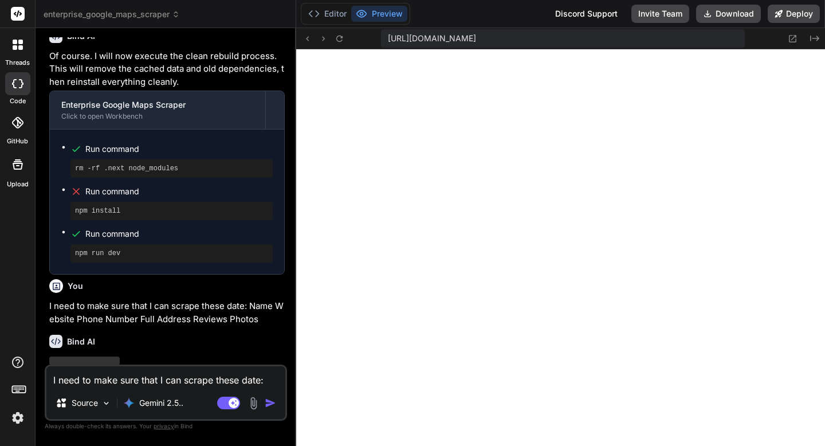
scroll to position [4710, 0]
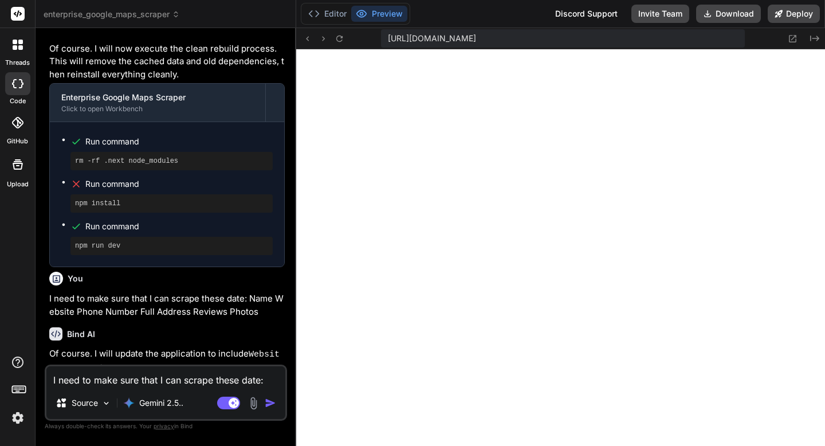
type textarea "x"
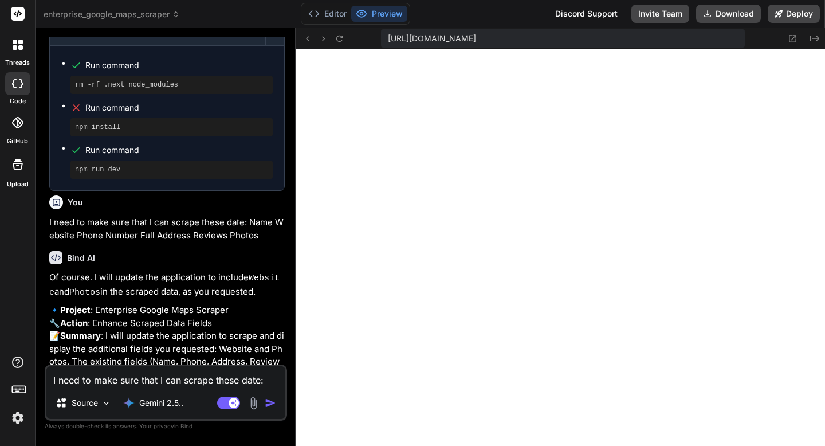
scroll to position [4896, 0]
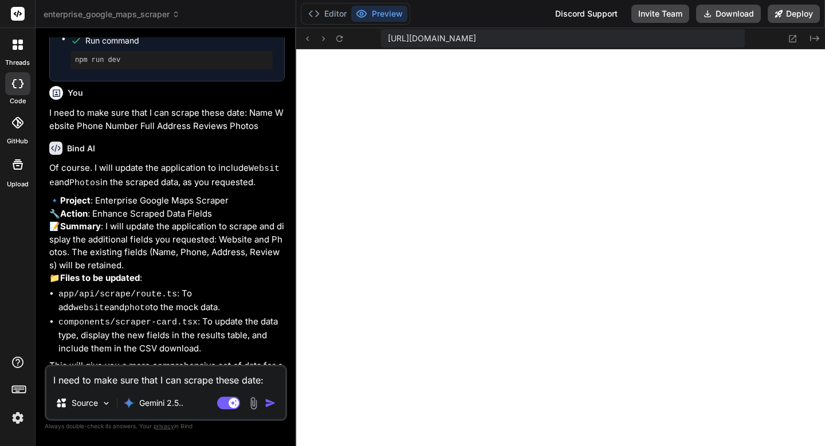
click at [203, 380] on textarea "I need to make sure that I can scrape these date: Name Website Phone Number Ful…" at bounding box center [165, 376] width 239 height 21
type textarea "y"
type textarea "x"
type textarea "ye"
type textarea "x"
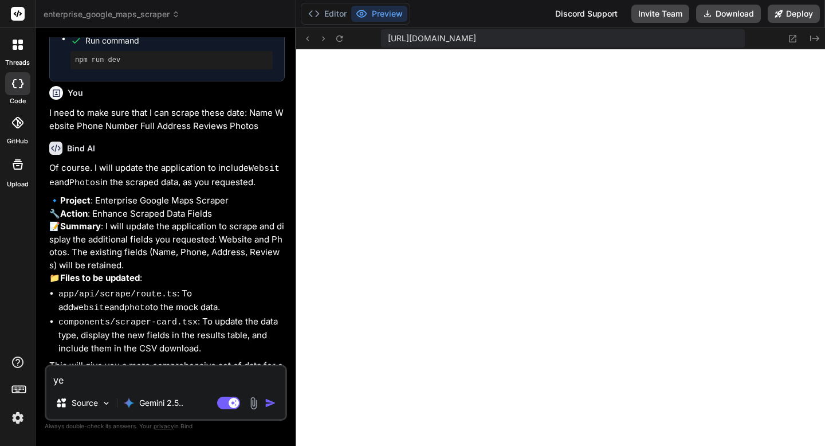
type textarea "yes"
type textarea "x"
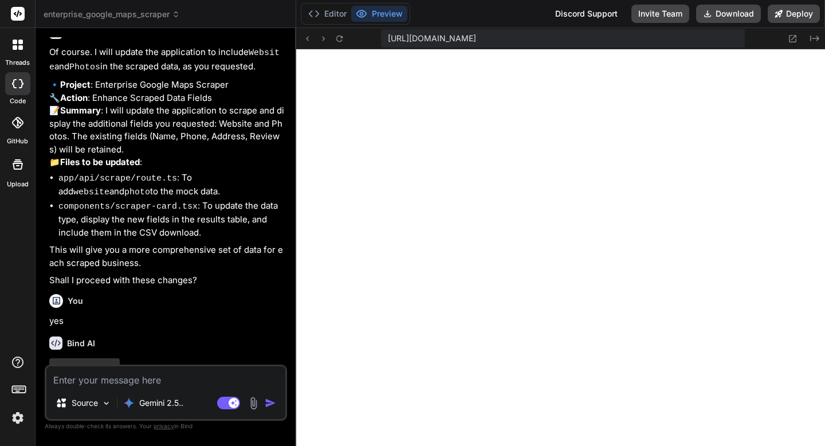
scroll to position [5015, 0]
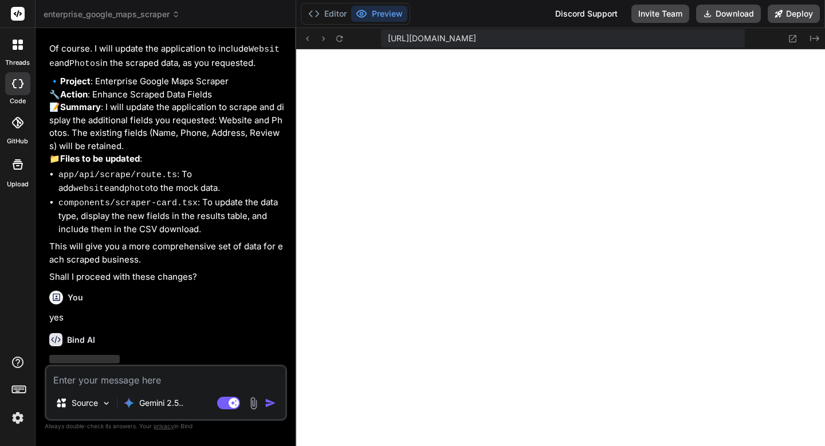
click at [19, 419] on img at bounding box center [17, 417] width 19 height 19
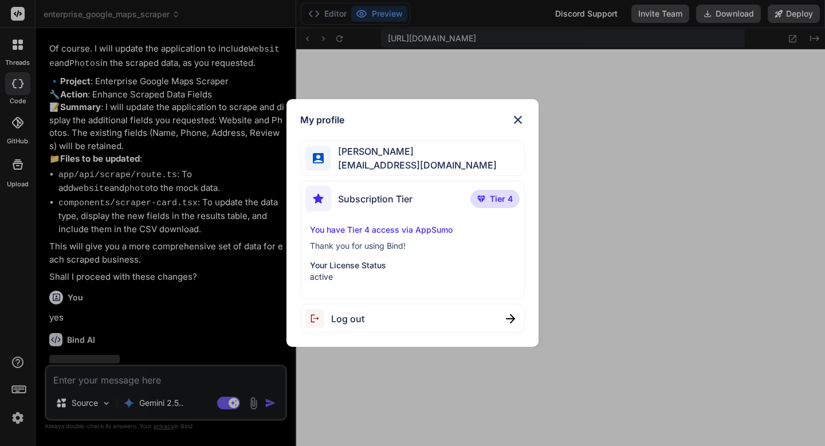
click at [344, 194] on span "Subscription Tier" at bounding box center [375, 199] width 74 height 14
click at [348, 163] on span "amf4life@hotmail.com" at bounding box center [414, 165] width 166 height 14
click at [359, 229] on p "You have Tier 4 access via AppSumo" at bounding box center [412, 229] width 205 height 11
click at [516, 120] on img at bounding box center [518, 120] width 14 height 14
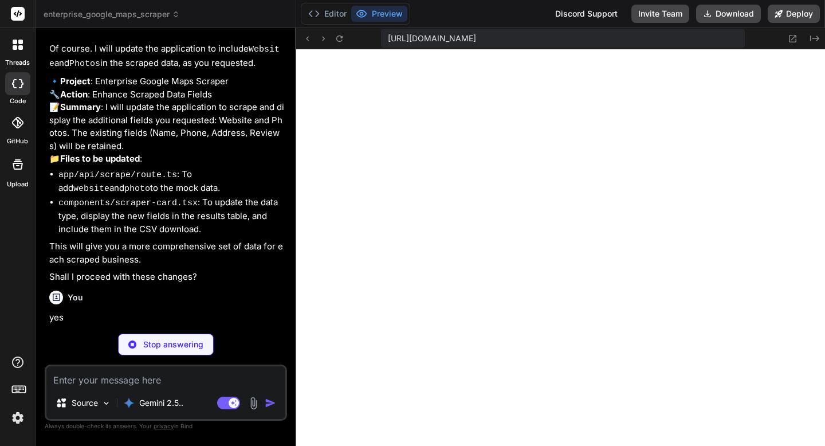
type textarea "x"
type textarea "}"
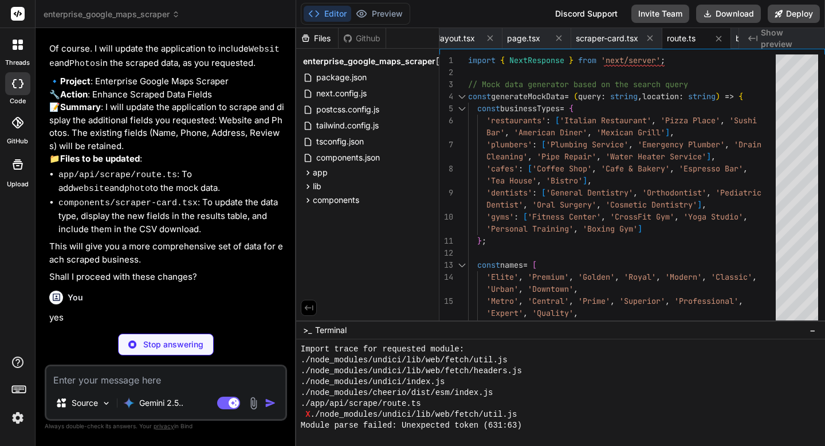
type textarea "x"
type textarea "))} </TableBody> </Table> </div> </div> )} </Card> ); }"
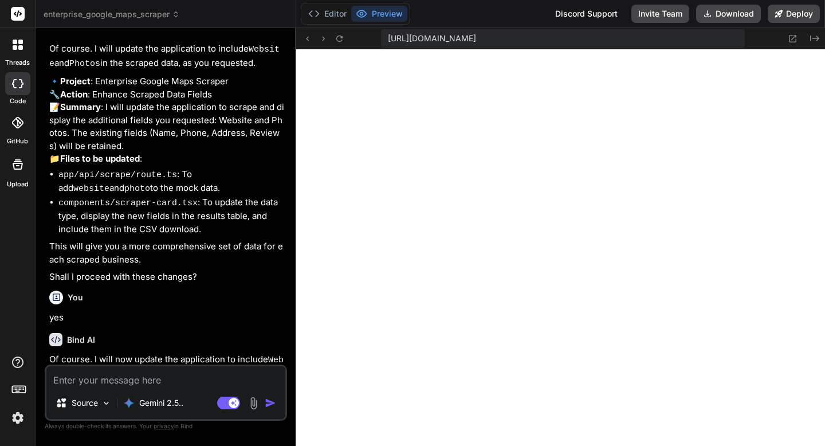
type textarea "x"
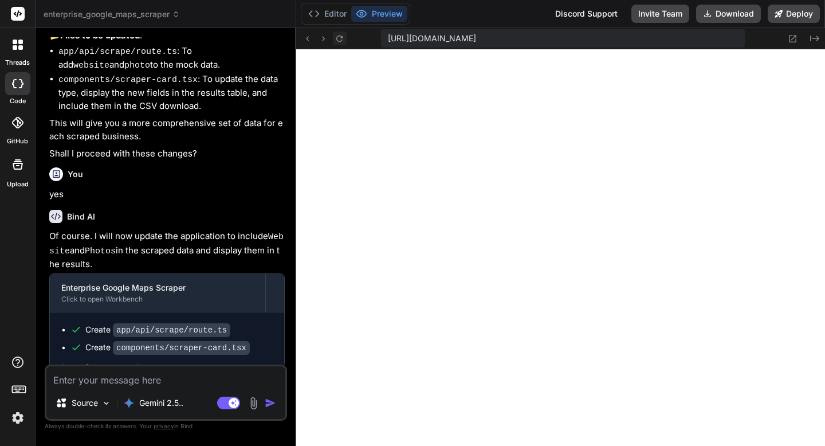
click at [342, 41] on icon at bounding box center [339, 39] width 10 height 10
click at [147, 381] on textarea at bounding box center [165, 376] width 239 height 21
type textarea "I"
type textarea "x"
type textarea "I"
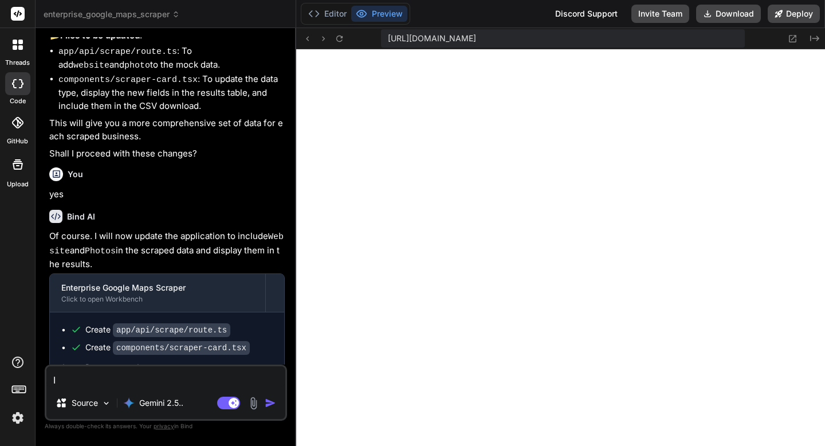
type textarea "x"
type textarea "I c"
type textarea "x"
type textarea "I ca"
type textarea "x"
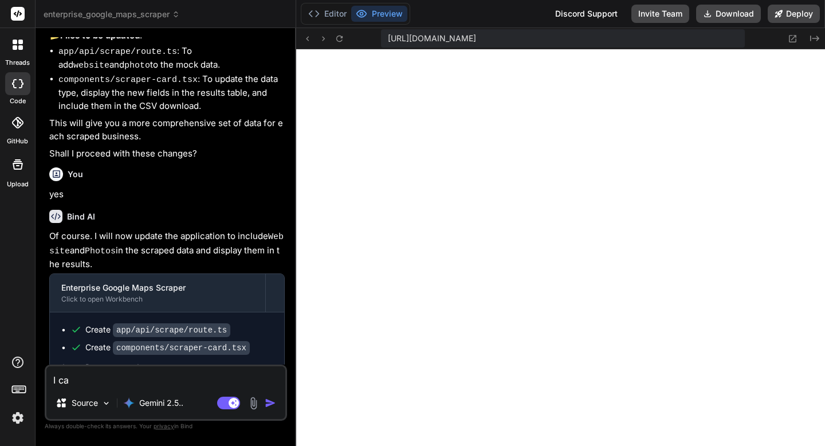
type textarea "I can"
type textarea "x"
type textarea "I can'"
type textarea "x"
type textarea "I can't"
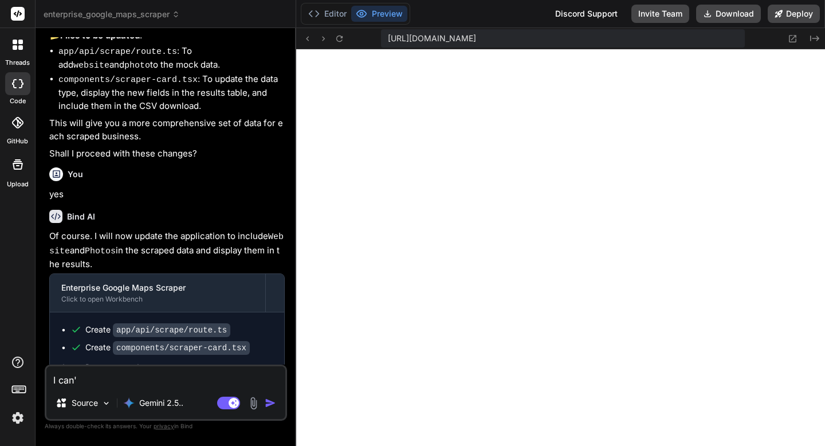
type textarea "x"
type textarea "I can't"
type textarea "x"
click at [224, 379] on textarea "I can't see it! The preview isn't working" at bounding box center [165, 376] width 239 height 21
click at [266, 406] on img "button" at bounding box center [270, 402] width 11 height 11
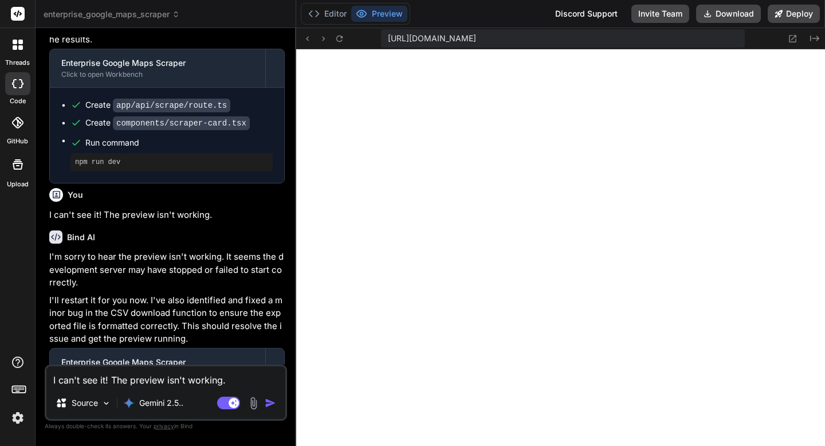
scroll to position [5419, 0]
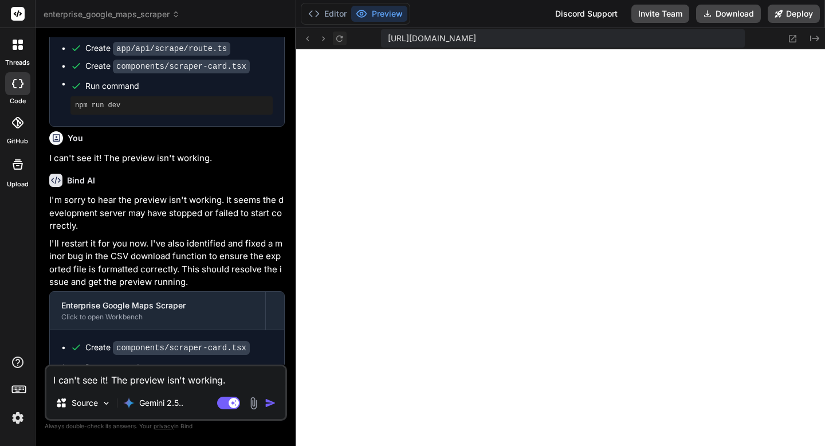
click at [341, 37] on icon at bounding box center [339, 38] width 6 height 6
click at [149, 384] on textarea "I can't see it! The preview isn't working." at bounding box center [165, 376] width 239 height 21
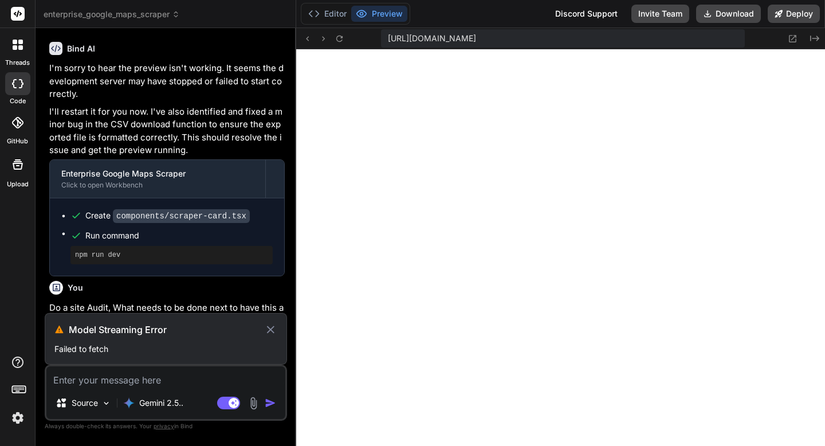
scroll to position [5522, 0]
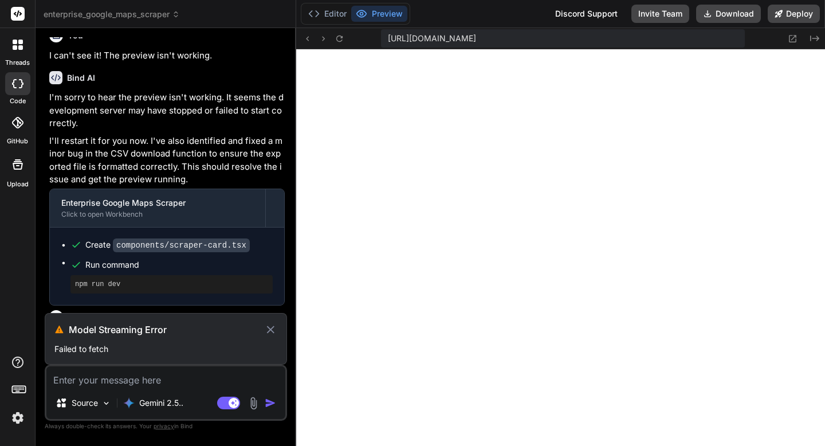
click at [81, 330] on p "Do a site Audit, What needs to be done next to have this app live and pulling i…" at bounding box center [166, 343] width 235 height 26
copy div "Do a site Audit, What needs to be done next to have this app live and pulling i…"
click at [269, 329] on icon at bounding box center [270, 328] width 7 height 7
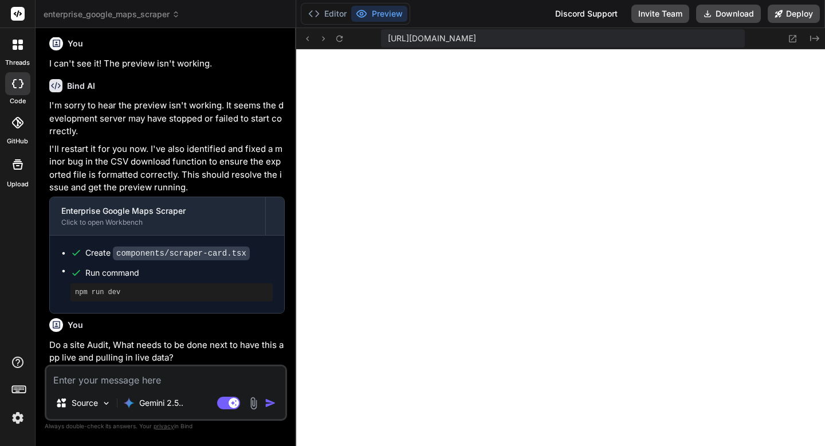
scroll to position [5470, 0]
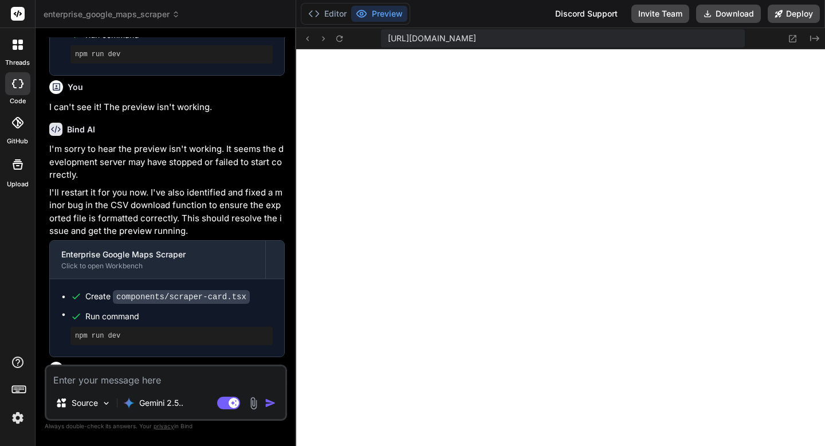
click at [211, 379] on textarea at bounding box center [165, 376] width 239 height 21
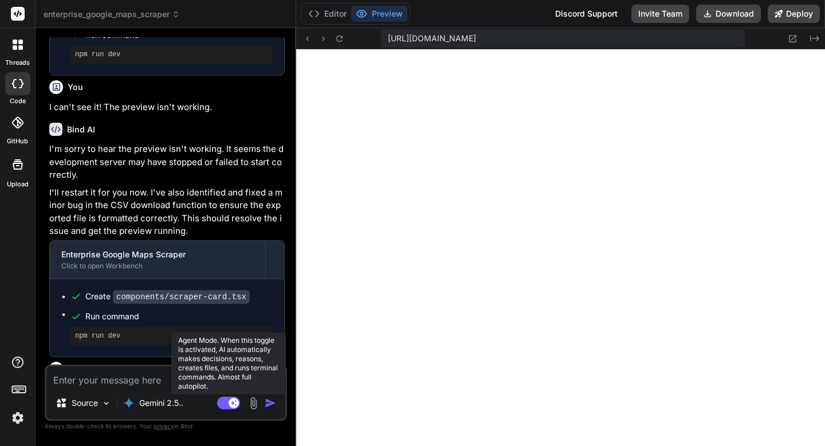
click at [233, 399] on rect at bounding box center [234, 402] width 10 height 10
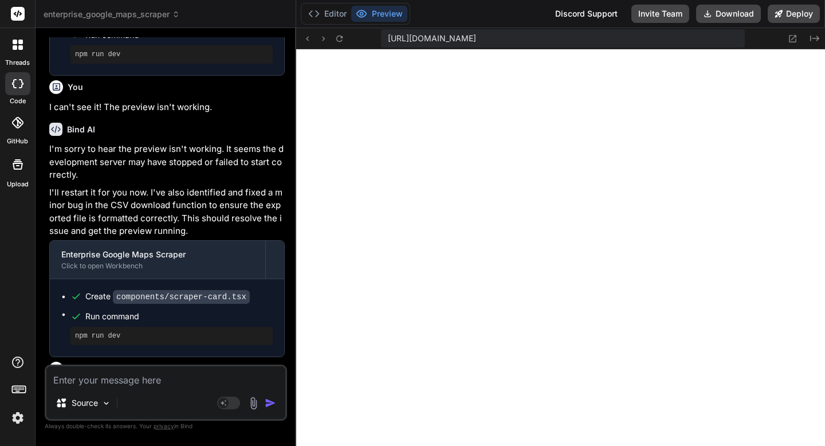
click at [222, 375] on textarea at bounding box center [165, 376] width 239 height 21
click at [166, 382] on p "Do a site Audit, What needs to be done next to have this app live and pulling i…" at bounding box center [166, 395] width 235 height 26
copy div "Do a site Audit, What needs to be done next to have this app live and pulling i…"
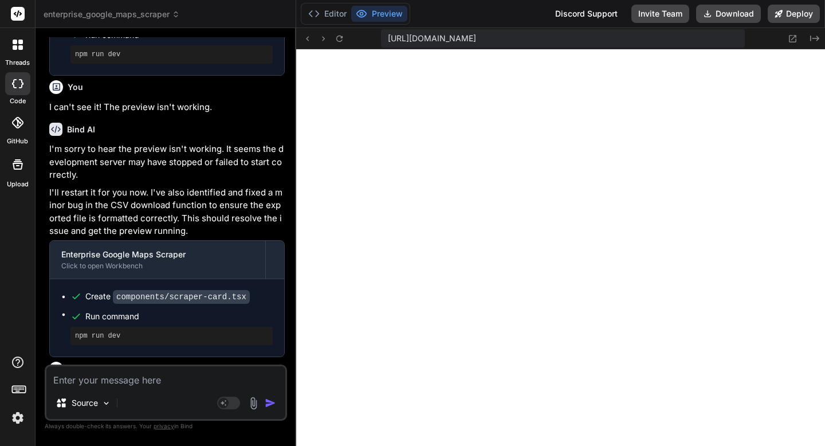
click at [154, 376] on textarea at bounding box center [165, 376] width 239 height 21
paste textarea "Do a site Audit, What needs to be done next to have this app live and pulling i…"
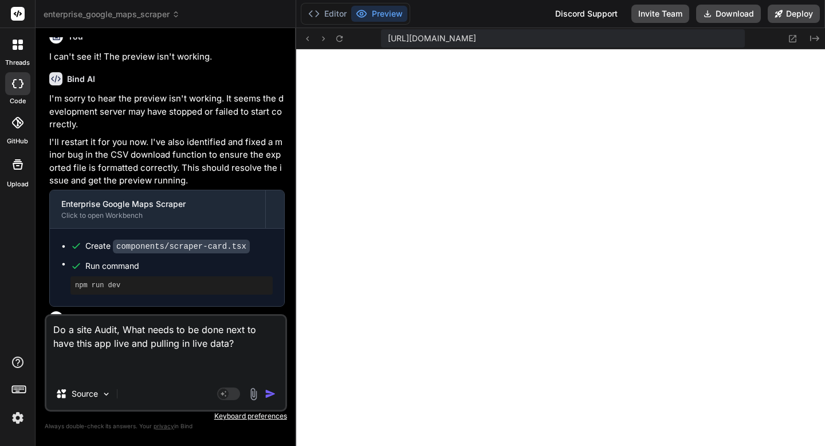
click at [265, 393] on img "button" at bounding box center [270, 393] width 11 height 11
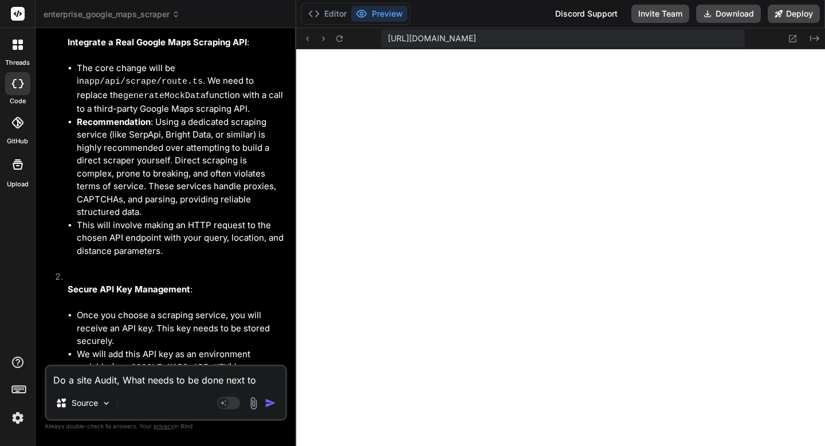
scroll to position [6073, 0]
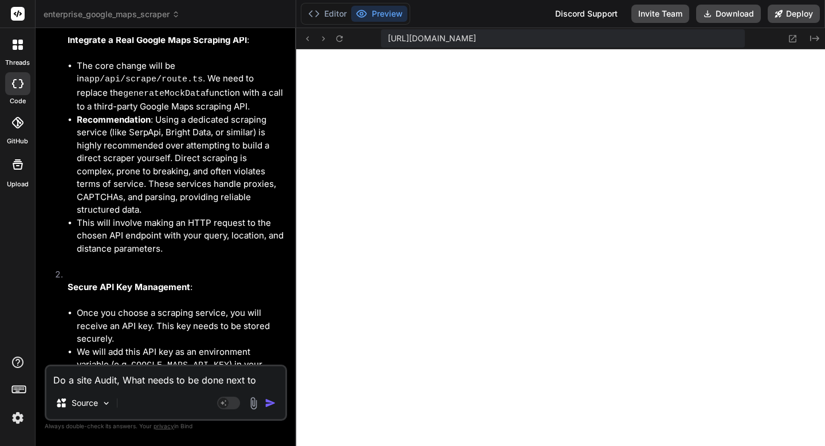
click at [120, 385] on textarea "Do a site Audit, What needs to be done next to have this app live and pulling i…" at bounding box center [165, 376] width 239 height 21
paste textarea "AIzaSyCmfyI5G_J3p1fIMaj1mZT7ZytKZaxJMk0"
drag, startPoint x: 132, startPoint y: 320, endPoint x: 230, endPoint y: 313, distance: 97.6
click at [230, 345] on li "We will add this API key as an environment variable (e.g., GOOGLE_MAPS_API_KEY …" at bounding box center [181, 378] width 208 height 66
copy li "GOOGLE_MAPS_API_KE"
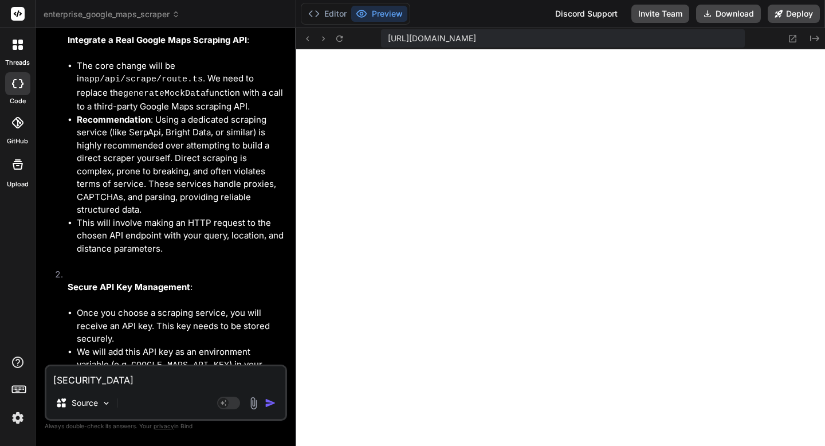
click at [53, 377] on textarea "AIzaSyCmfyI5G_J3p1fIMaj1mZT7ZytKZaxJMk0" at bounding box center [165, 376] width 239 height 21
paste textarea "GOOGLE_MAPS_API_KE"
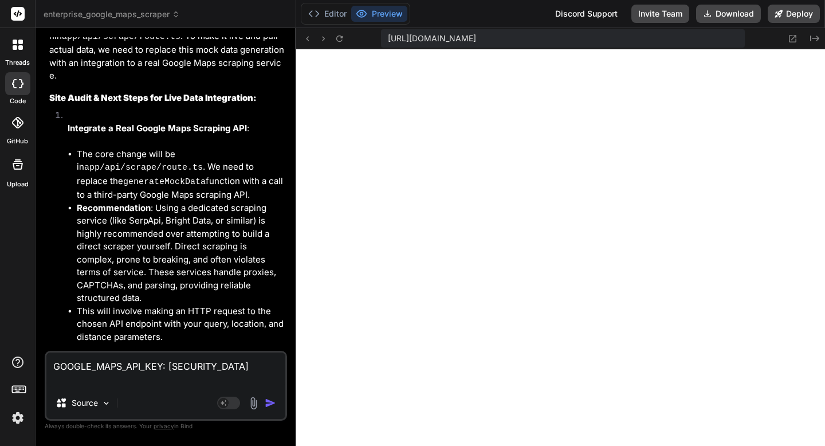
scroll to position [5991, 0]
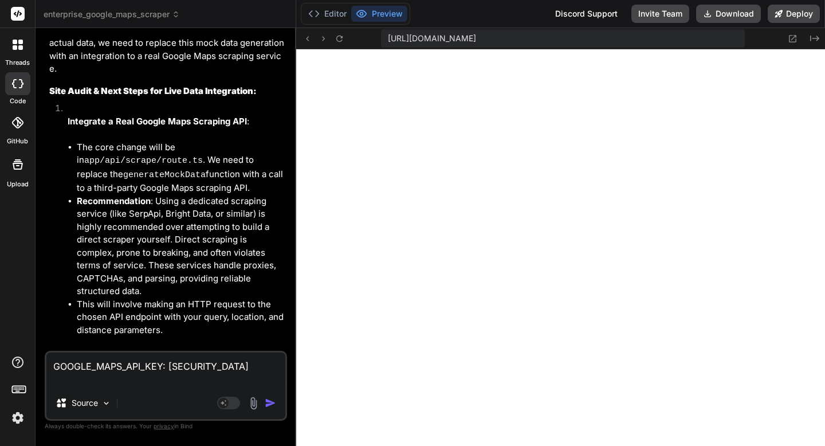
click at [58, 367] on textarea "GOOGLE_MAPS_API_KEY: AIzaSyCmfyI5G_J3p1fIMaj1mZT7ZytKZaxJMk0" at bounding box center [165, 369] width 239 height 34
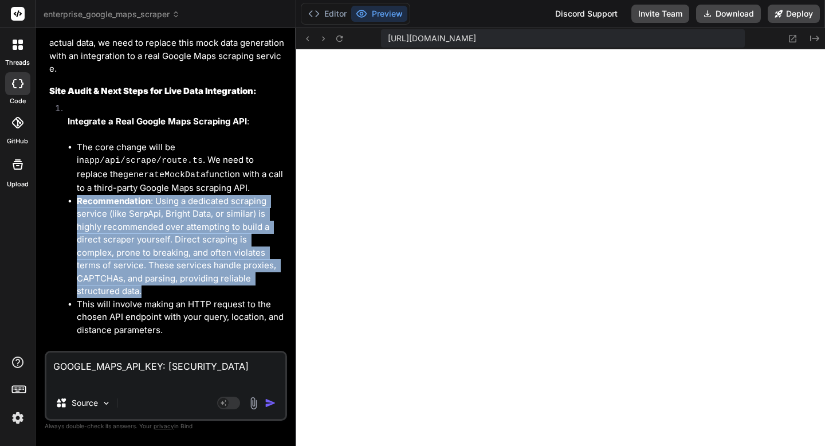
drag, startPoint x: 143, startPoint y: 245, endPoint x: 78, endPoint y: 158, distance: 108.9
click at [78, 195] on li "Recommendation : Using a dedicated scraping service (like SerpApi, Bright Data,…" at bounding box center [181, 246] width 208 height 103
click at [230, 298] on li "This will involve making an HTTP request to the chosen API endpoint with your q…" at bounding box center [181, 317] width 208 height 39
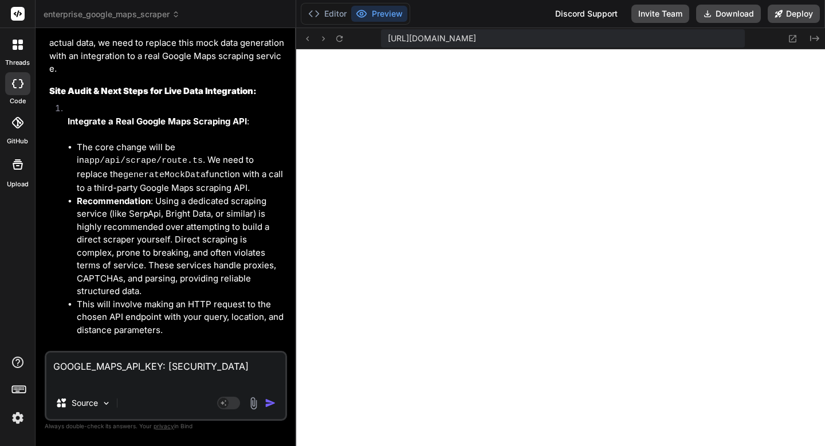
click at [269, 404] on img "button" at bounding box center [270, 402] width 11 height 11
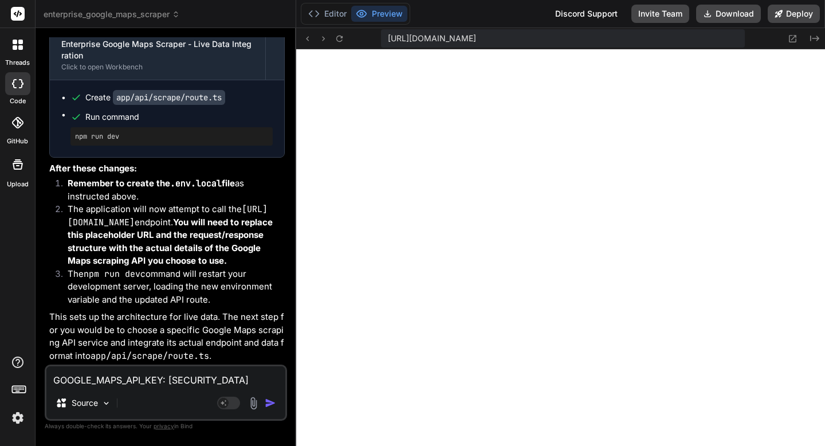
scroll to position [7478, 0]
click at [103, 382] on textarea "GOOGLE_MAPS_API_KEY: AIzaSyCmfyI5G_J3p1fIMaj1mZT7ZytKZaxJMk0" at bounding box center [165, 376] width 239 height 21
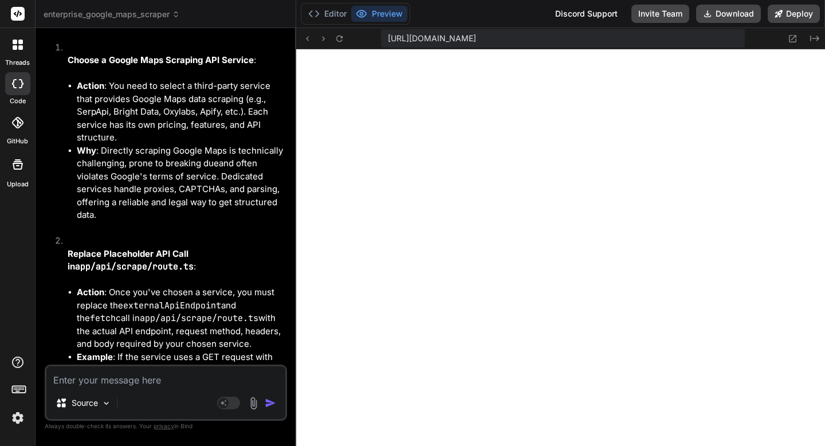
scroll to position [8017, 0]
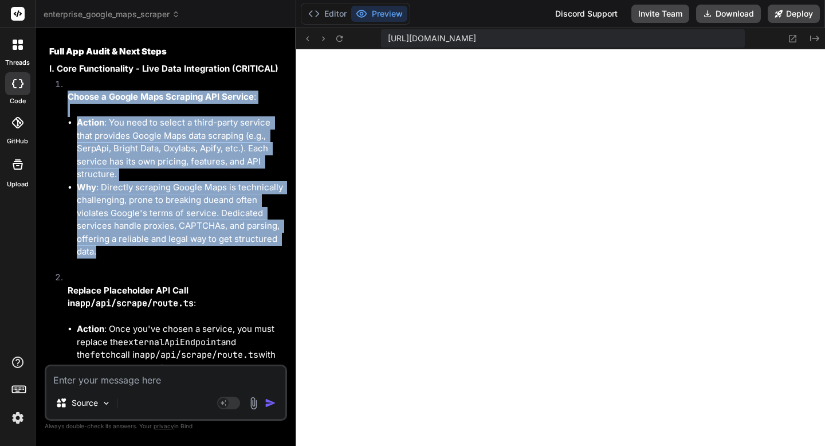
drag, startPoint x: 107, startPoint y: 305, endPoint x: 64, endPoint y: 143, distance: 167.7
click at [64, 143] on li "Choose a Google Maps Scraping API Service : Action : You need to select a third…" at bounding box center [171, 175] width 226 height 194
copy li "Choose a Google Maps Scraping API Service : Action : You need to select a third…"
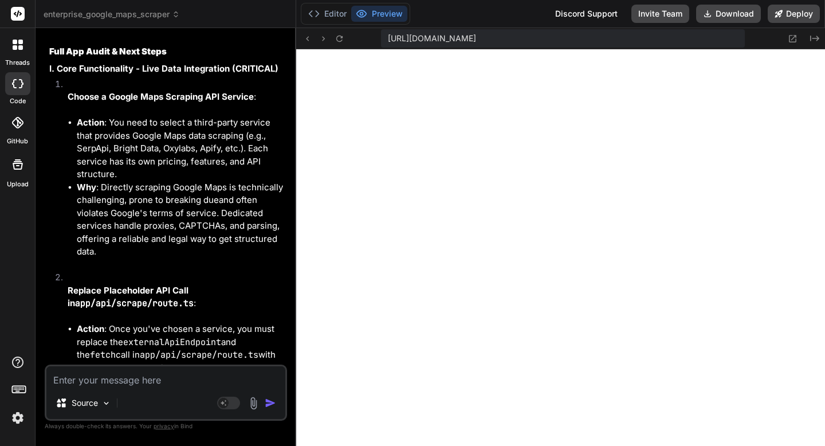
click at [105, 376] on textarea at bounding box center [165, 376] width 239 height 21
paste textarea "Choose a Google Maps Scraping API Service: Action: You need to select a third-p…"
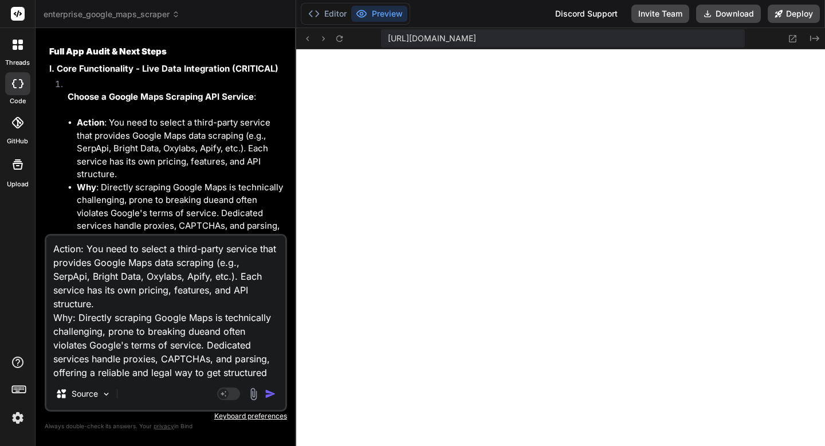
click at [267, 392] on img "button" at bounding box center [270, 393] width 11 height 11
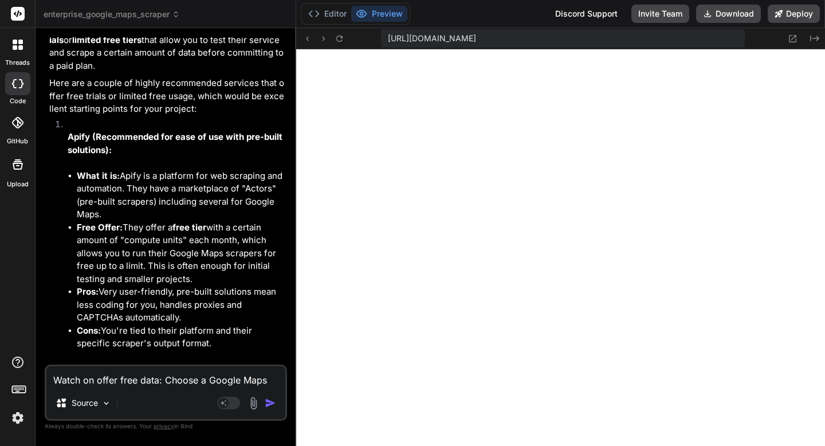
scroll to position [10120, 0]
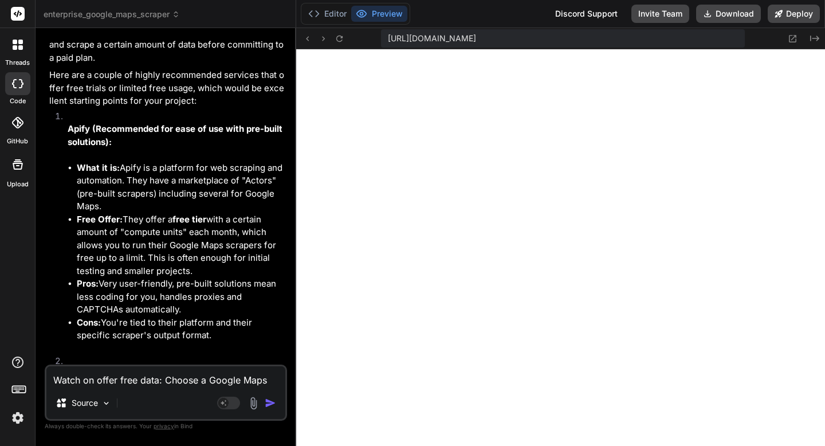
click at [134, 206] on li "What it is: Apify is a platform for web scraping and automation. They have a ma…" at bounding box center [181, 188] width 208 height 52
copy li "Apify"
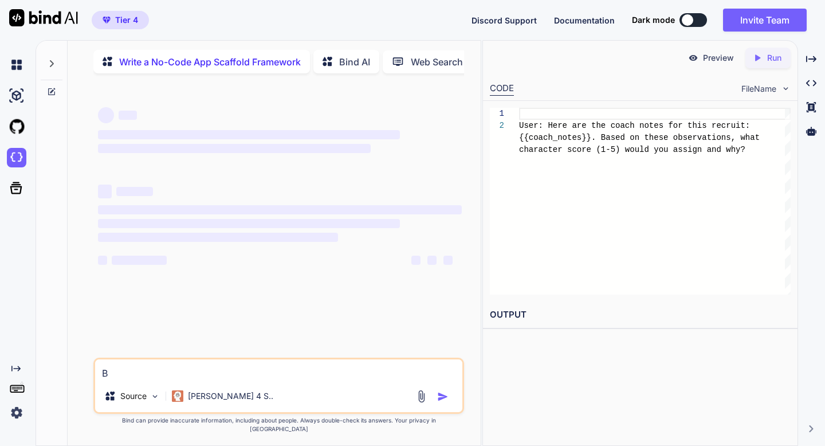
type textarea "Bu"
type textarea "x"
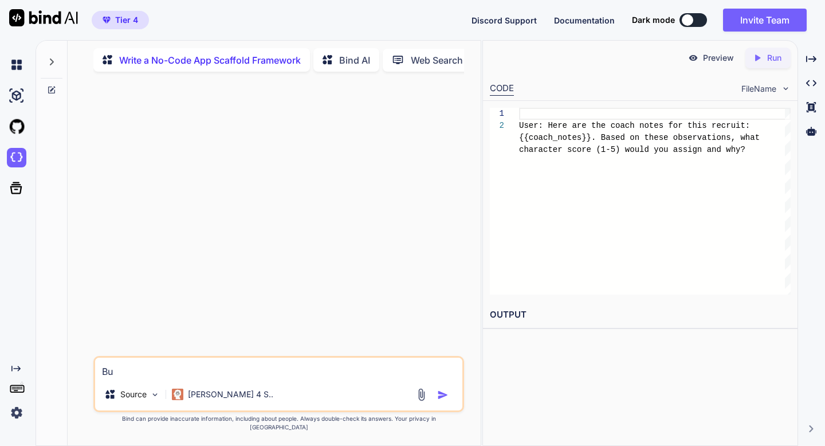
type textarea "[PERSON_NAME]"
type textarea "x"
type textarea "Buil"
type textarea "x"
type textarea "Build"
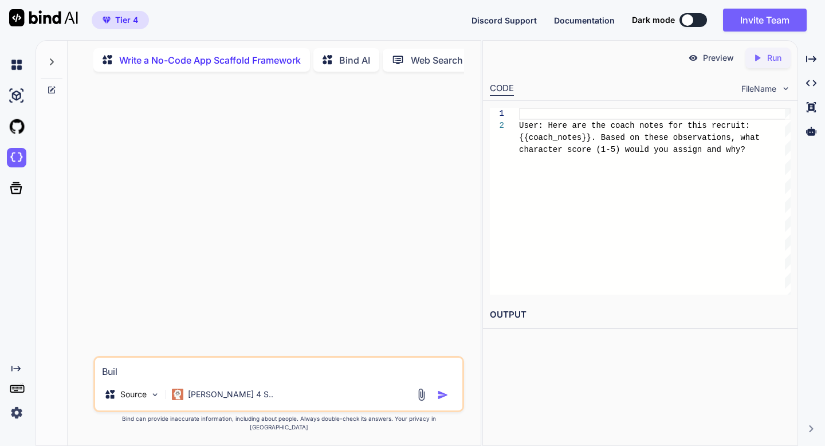
type textarea "x"
type textarea "Build"
type textarea "x"
type textarea "Build m"
type textarea "x"
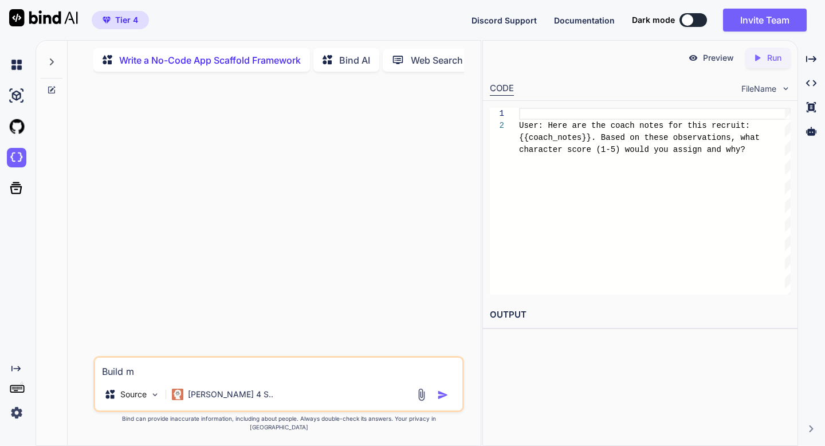
type textarea "Build me"
type textarea "x"
type textarea "Build me"
type textarea "x"
type textarea "Build me t"
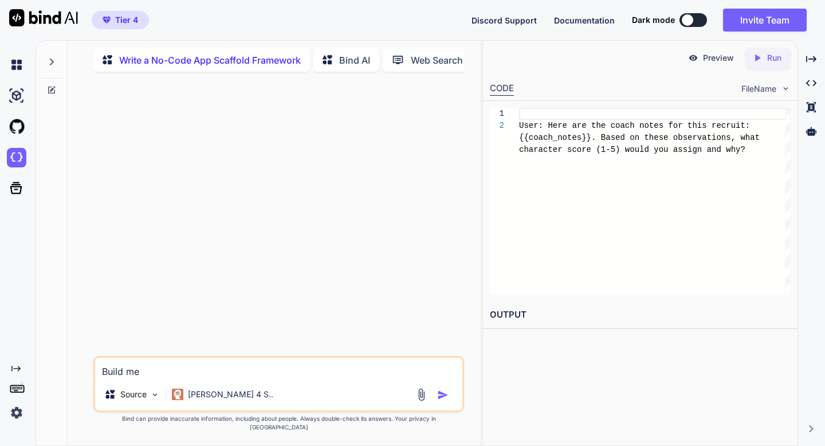
type textarea "x"
type textarea "Build me th"
type textarea "x"
type textarea "Build me thi"
type textarea "x"
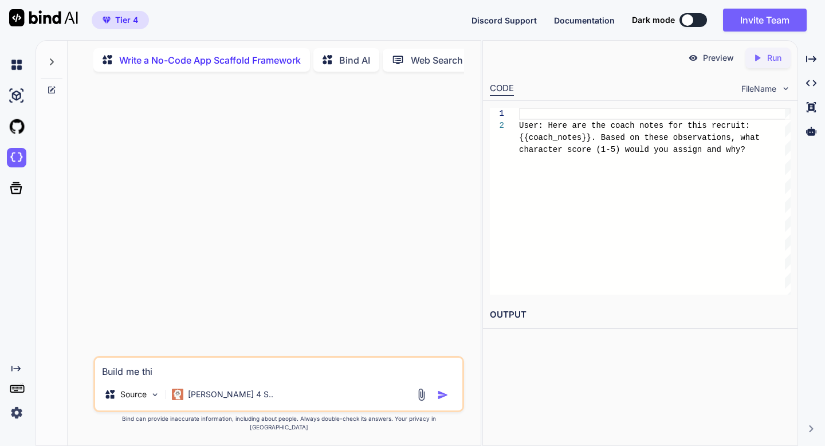
type textarea "Build me this"
type textarea "x"
type textarea "Build me this"
type textarea "x"
type textarea "Build me this a"
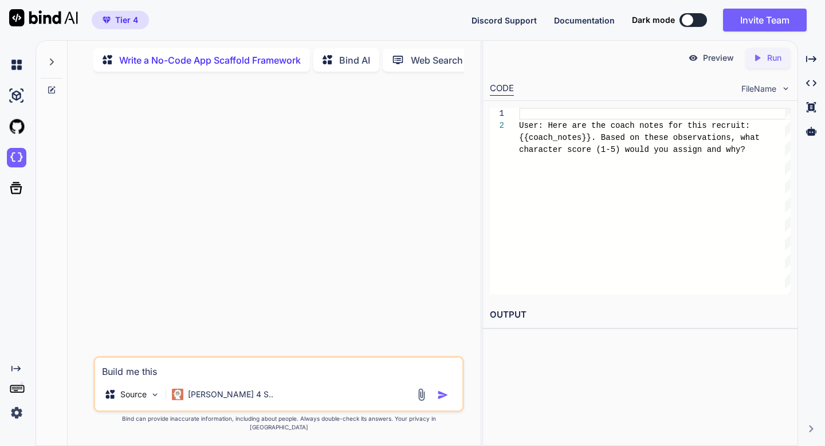
type textarea "x"
type textarea "Build me this ap"
type textarea "x"
type textarea "Build me this app"
type textarea "x"
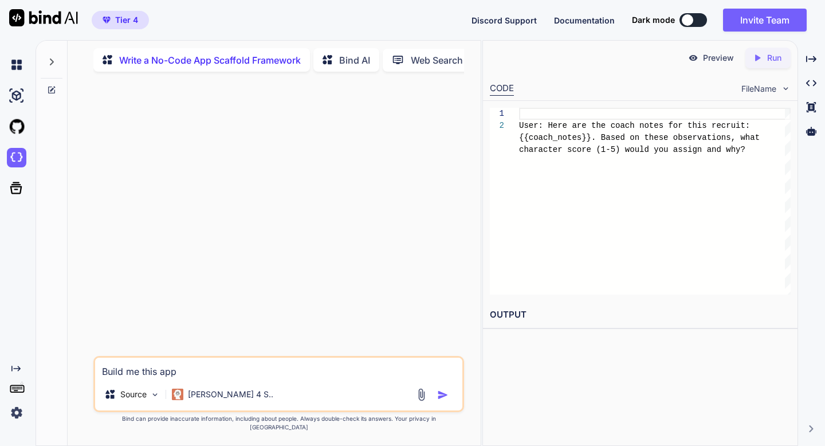
type textarea "Build me this app:"
type textarea "x"
type textarea "Build me this app:"
type textarea "x"
type textarea "Build me this app: Google Maps Enricher"
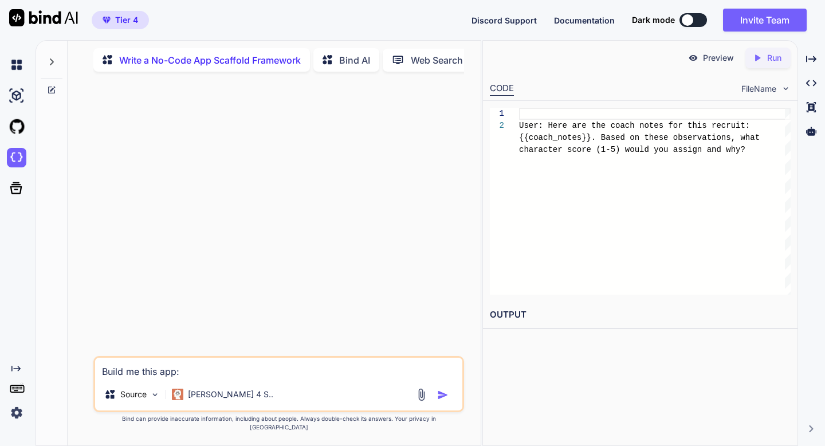
type textarea "x"
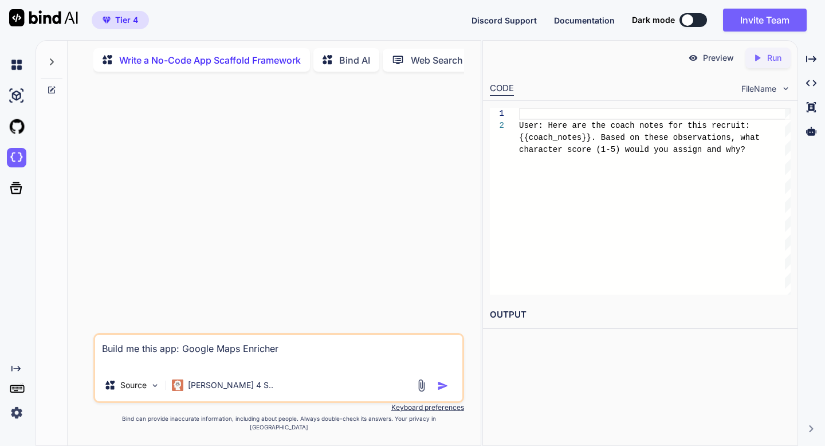
type textarea "Build me this app: Google Maps Enricher"
type textarea "x"
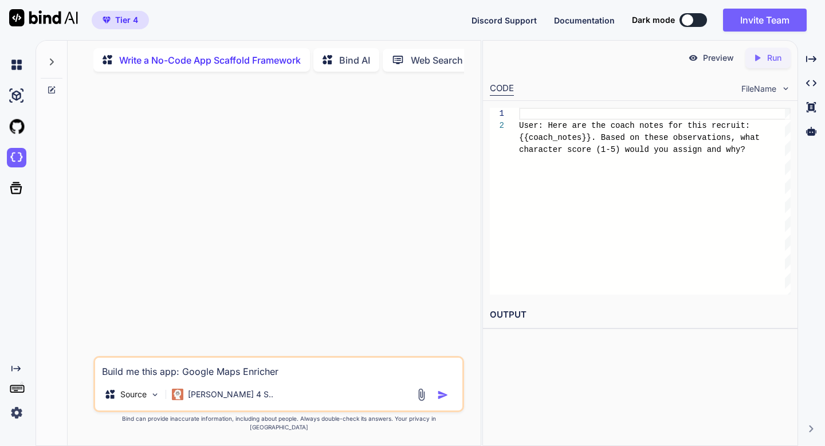
click at [183, 378] on textarea "Build me this app: Google Maps Enricher" at bounding box center [278, 367] width 367 height 21
type textarea "Build me this app: FGoogle Maps Enricher"
type textarea "x"
type textarea "Build me this app: FrGoogle Maps Enricher"
type textarea "x"
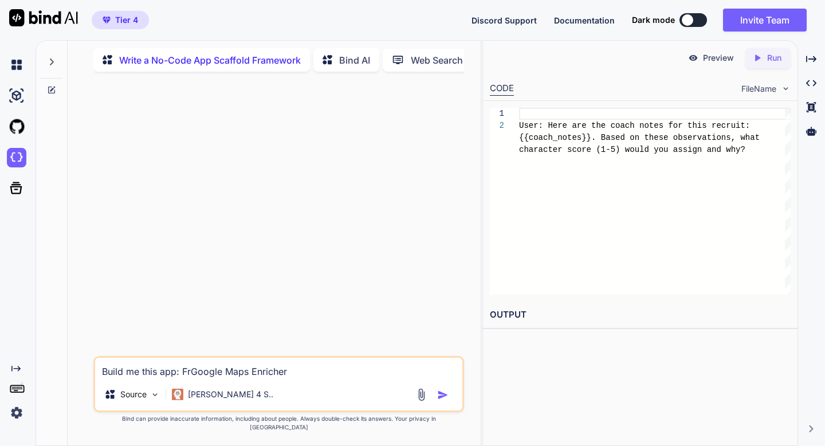
type textarea "Build me this app: FreGoogle Maps Enricher"
type textarea "x"
type textarea "Build me this app: FreeGoogle Maps Enricher"
type textarea "x"
type textarea "Build me this app: Free Google Maps Enricher"
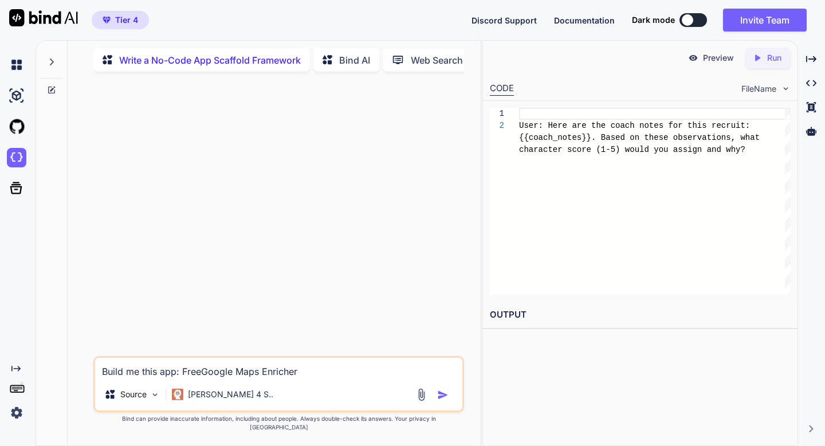
type textarea "x"
type textarea "Build me this app: Free Google Maps Enricher"
click at [443, 399] on img "button" at bounding box center [442, 394] width 11 height 11
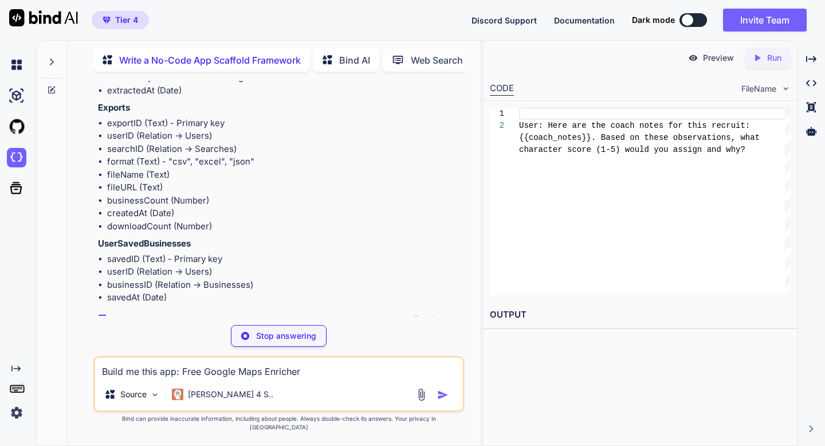
scroll to position [2592, 0]
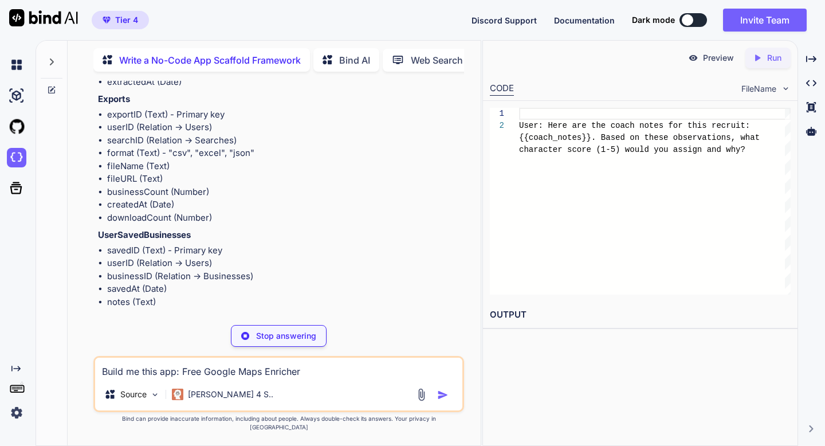
type textarea "x"
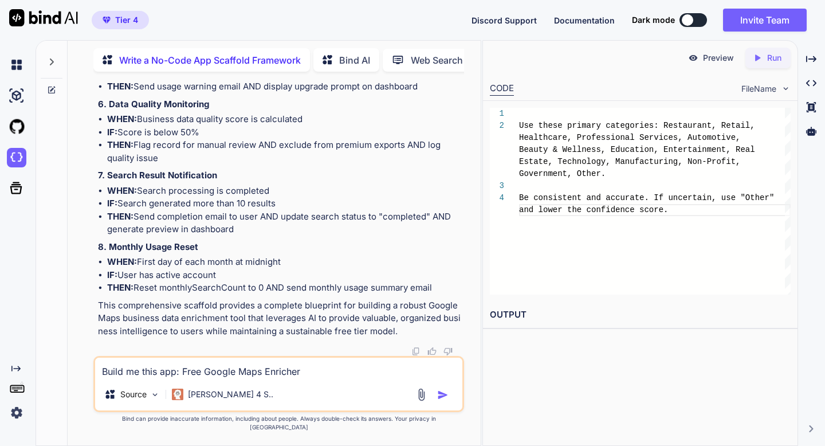
scroll to position [4631, 0]
click at [813, 139] on div at bounding box center [811, 130] width 18 height 19
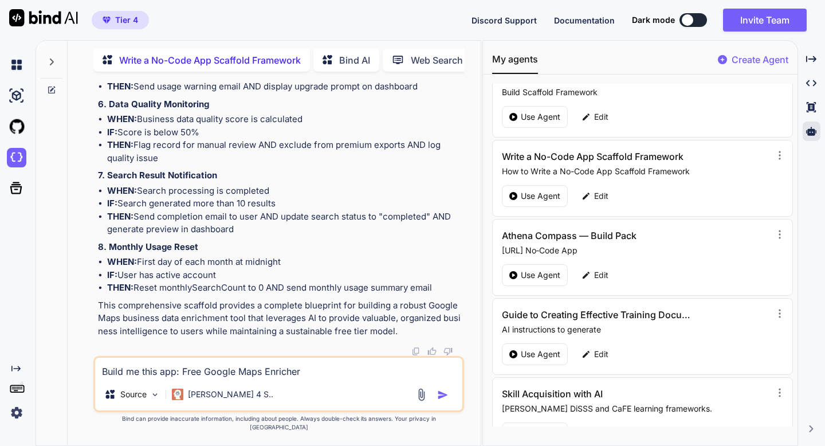
scroll to position [0, 0]
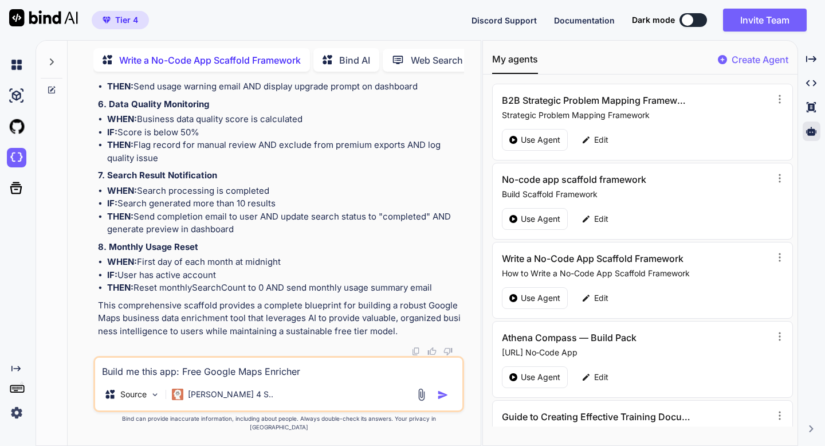
click at [746, 60] on p "Create Agent" at bounding box center [759, 60] width 57 height 14
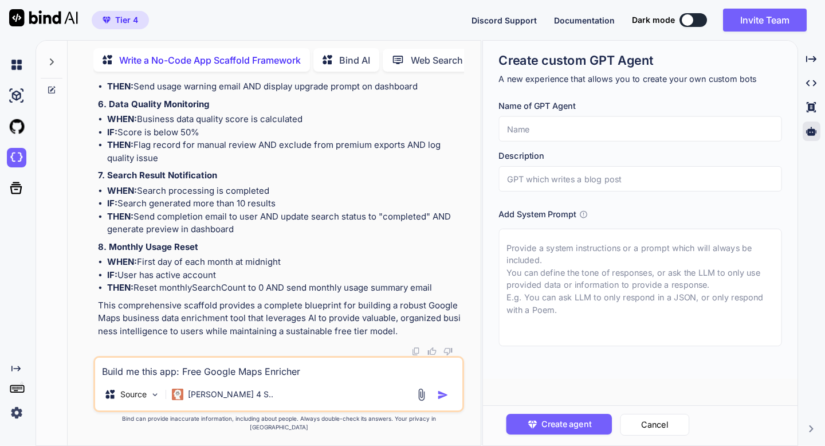
click at [546, 255] on textarea at bounding box center [639, 287] width 283 height 117
paste textarea "# Lore-Ipsumd: Sitametcon Adipisci Elitseddoei Temporin Utl etd ma AL enimadmi …"
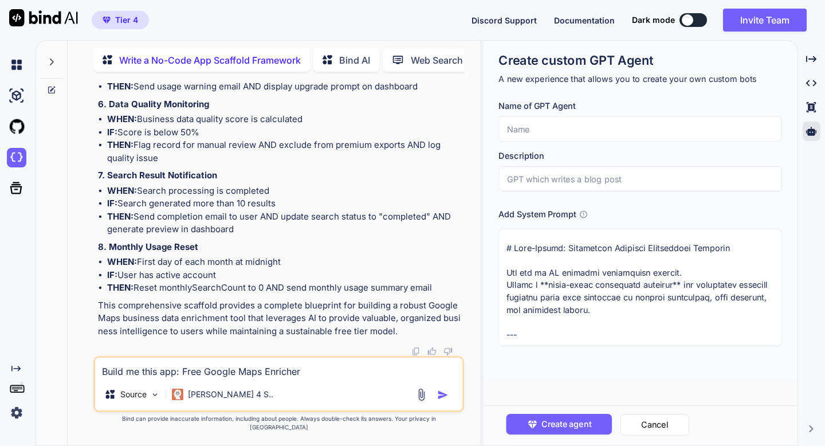
scroll to position [1243, 0]
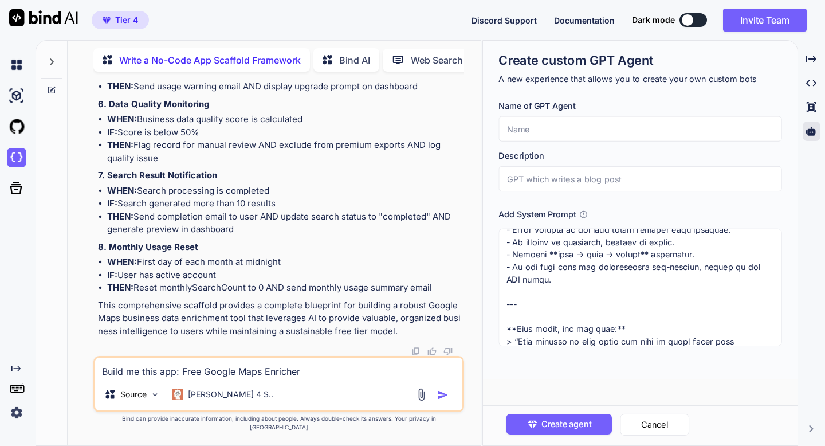
type textarea "# Lore-Ipsumd: Sitametcon Adipisci Elitseddoei Temporin Utl etd ma AL enimadmi …"
click at [507, 122] on input "text" at bounding box center [639, 128] width 283 height 25
paste input "3-File System (PRD → Task Generation → Task Processing) for structured AI-assis…"
click at [518, 130] on input "3-File System (PRD → Task Generation → Task Processing) for structured AI-assis…" at bounding box center [639, 128] width 283 height 25
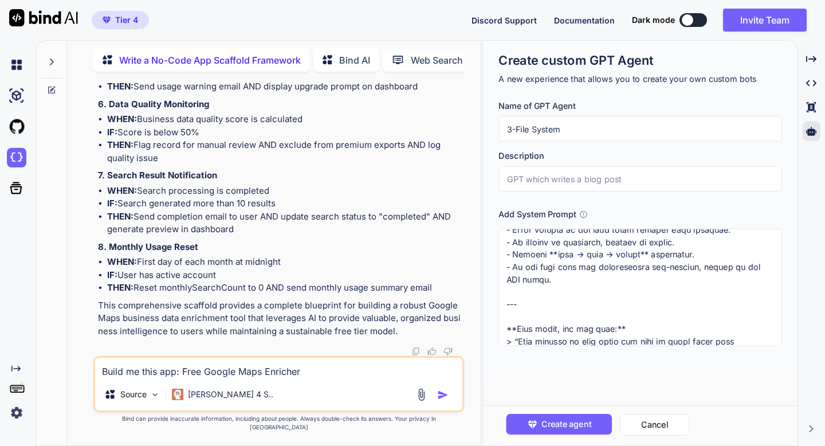
scroll to position [0, 0]
type input "3-File System"
click at [516, 184] on input "text" at bounding box center [639, 178] width 283 height 25
paste input "(PRD → Task Generation → Task Processing) for structured AI-assisted software e…"
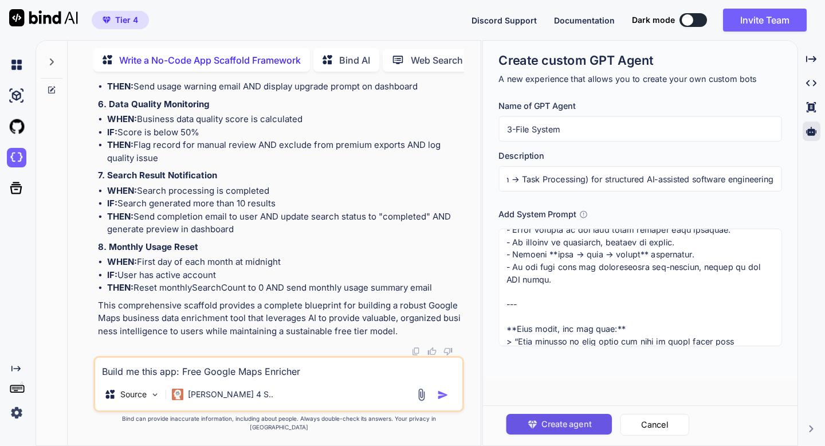
type input "(PRD → Task Generation → Task Processing) for structured AI-assisted software e…"
click at [552, 428] on span "Create agent" at bounding box center [566, 424] width 50 height 13
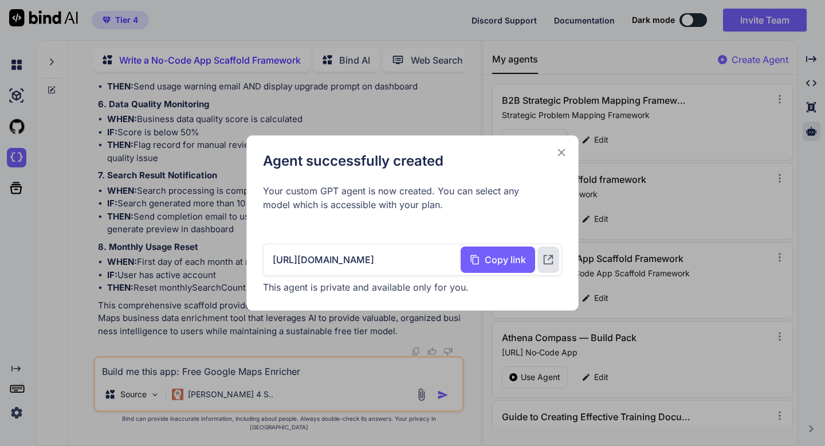
click at [558, 152] on icon at bounding box center [561, 152] width 13 height 13
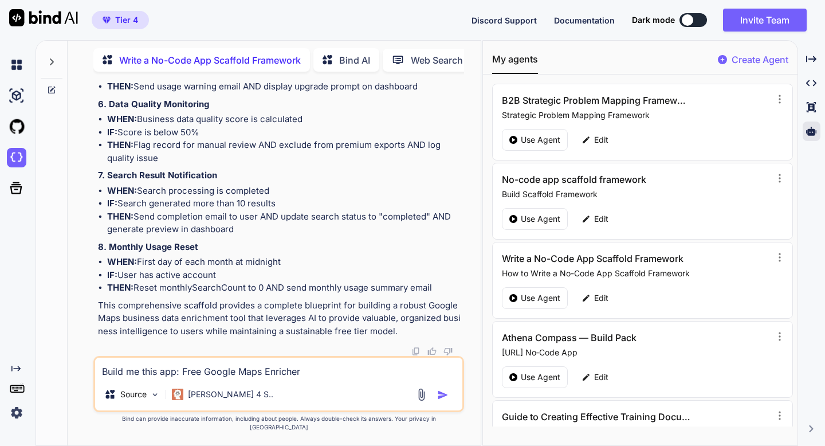
click at [318, 220] on li "THEN: Send completion email to user AND update search status to "completed" AND…" at bounding box center [284, 223] width 354 height 26
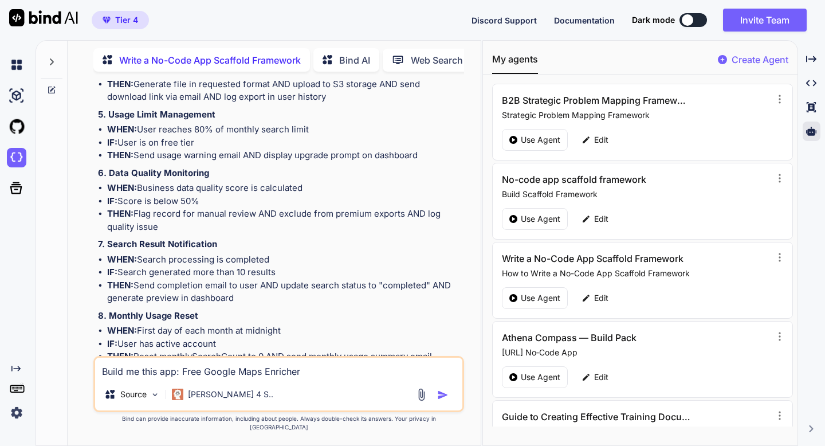
scroll to position [4631, 0]
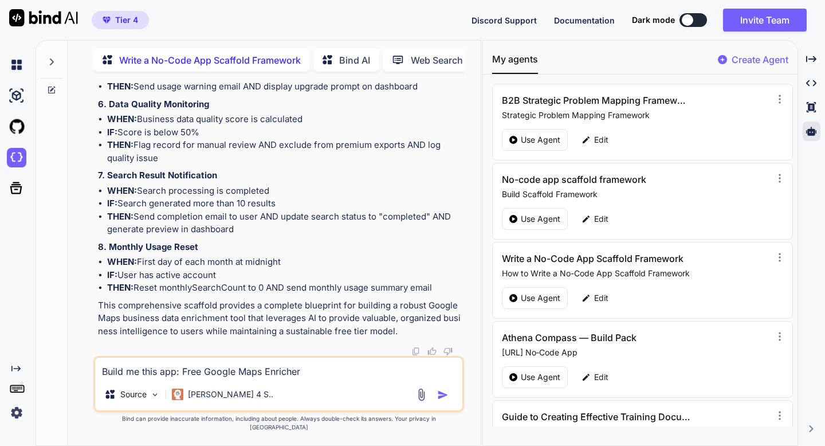
click at [417, 356] on img at bounding box center [415, 351] width 9 height 9
click at [407, 54] on icon at bounding box center [401, 60] width 19 height 12
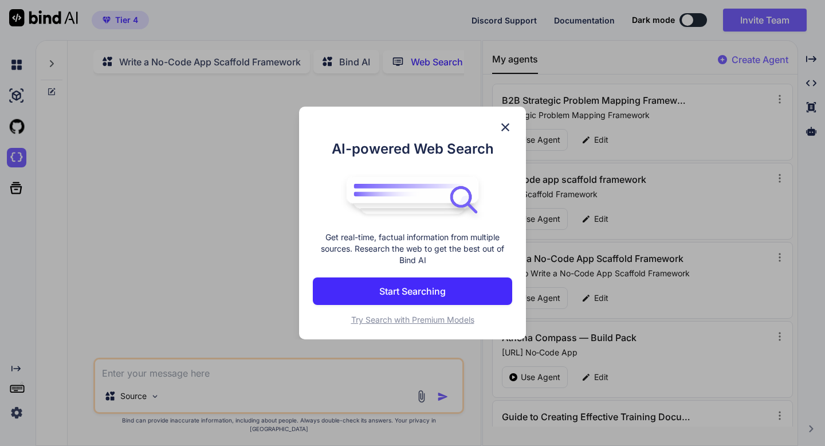
click at [328, 292] on button "Start Searching" at bounding box center [412, 290] width 199 height 27
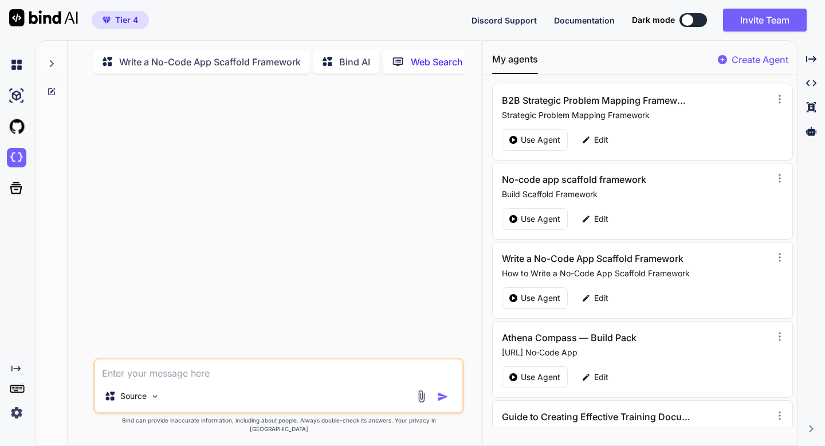
scroll to position [5, 0]
click at [230, 374] on textarea at bounding box center [278, 367] width 367 height 21
paste textarea "Apify"
type textarea "Apify"
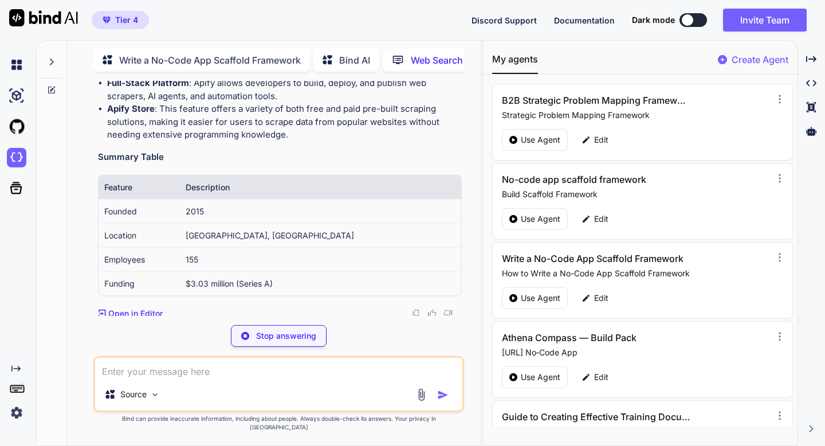
scroll to position [176, 0]
